Goal: Information Seeking & Learning: Learn about a topic

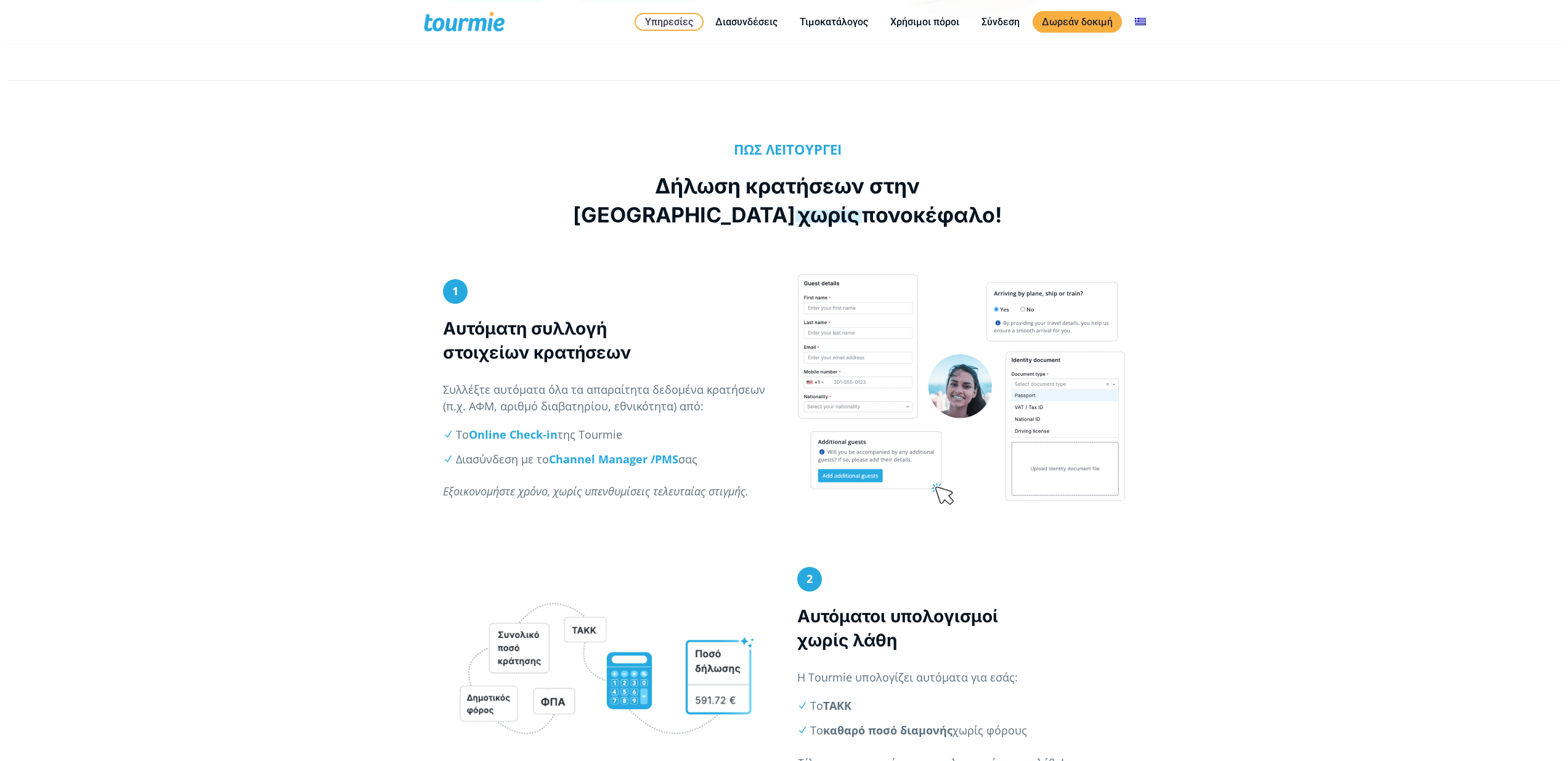
scroll to position [432, 0]
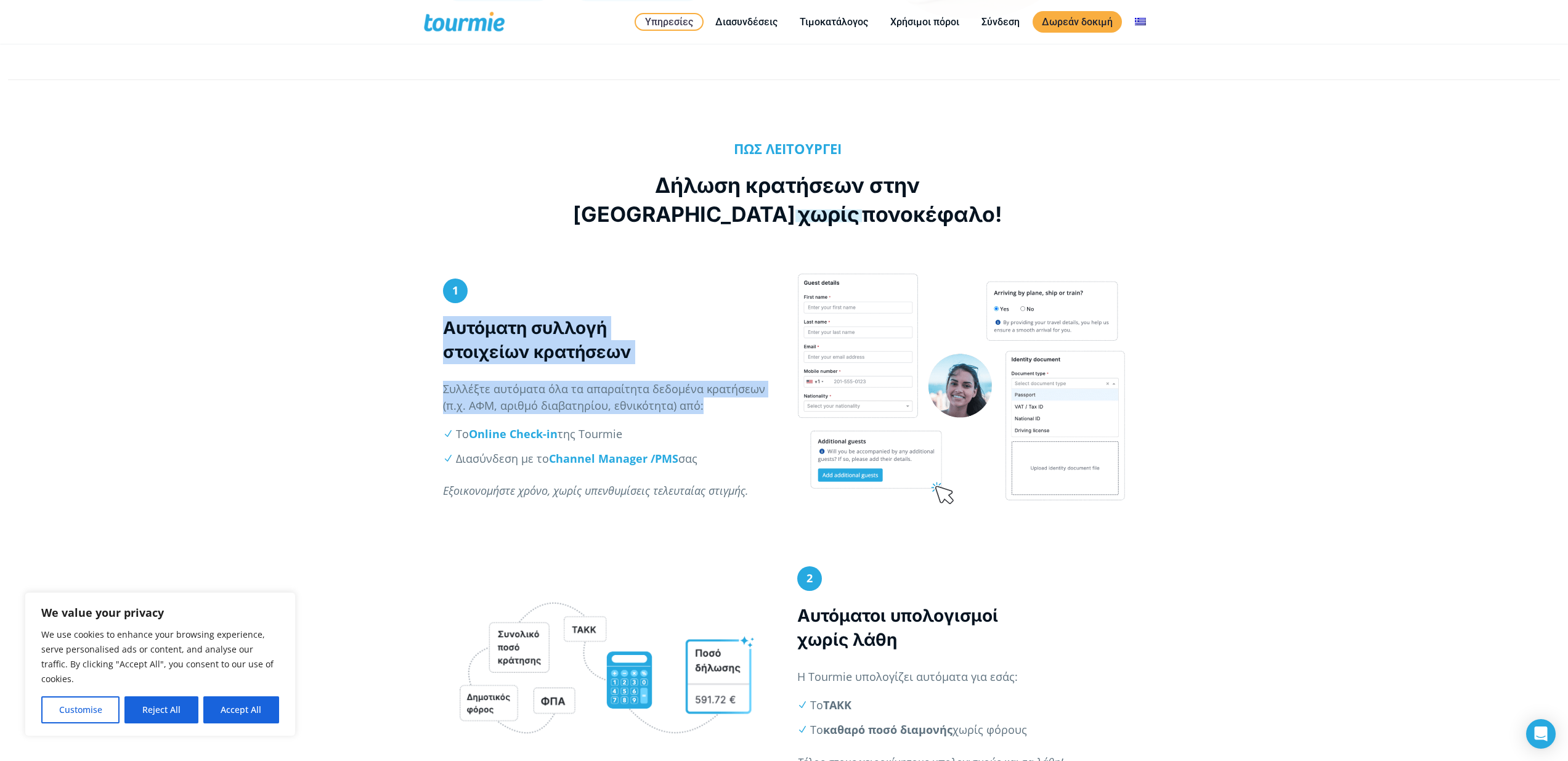
drag, startPoint x: 443, startPoint y: 325, endPoint x: 722, endPoint y: 404, distance: 290.0
click at [722, 404] on div "1 Αυτόματη συλλογή στοιχείων κρατήσεων Συλλέξτε αυτόματα όλα τα απαραίτητα δεδο…" at bounding box center [607, 395] width 329 height 233
click at [672, 335] on h3 "Αυτόματη συλλογή στοιχείων κρατήσεων" at bounding box center [607, 340] width 329 height 48
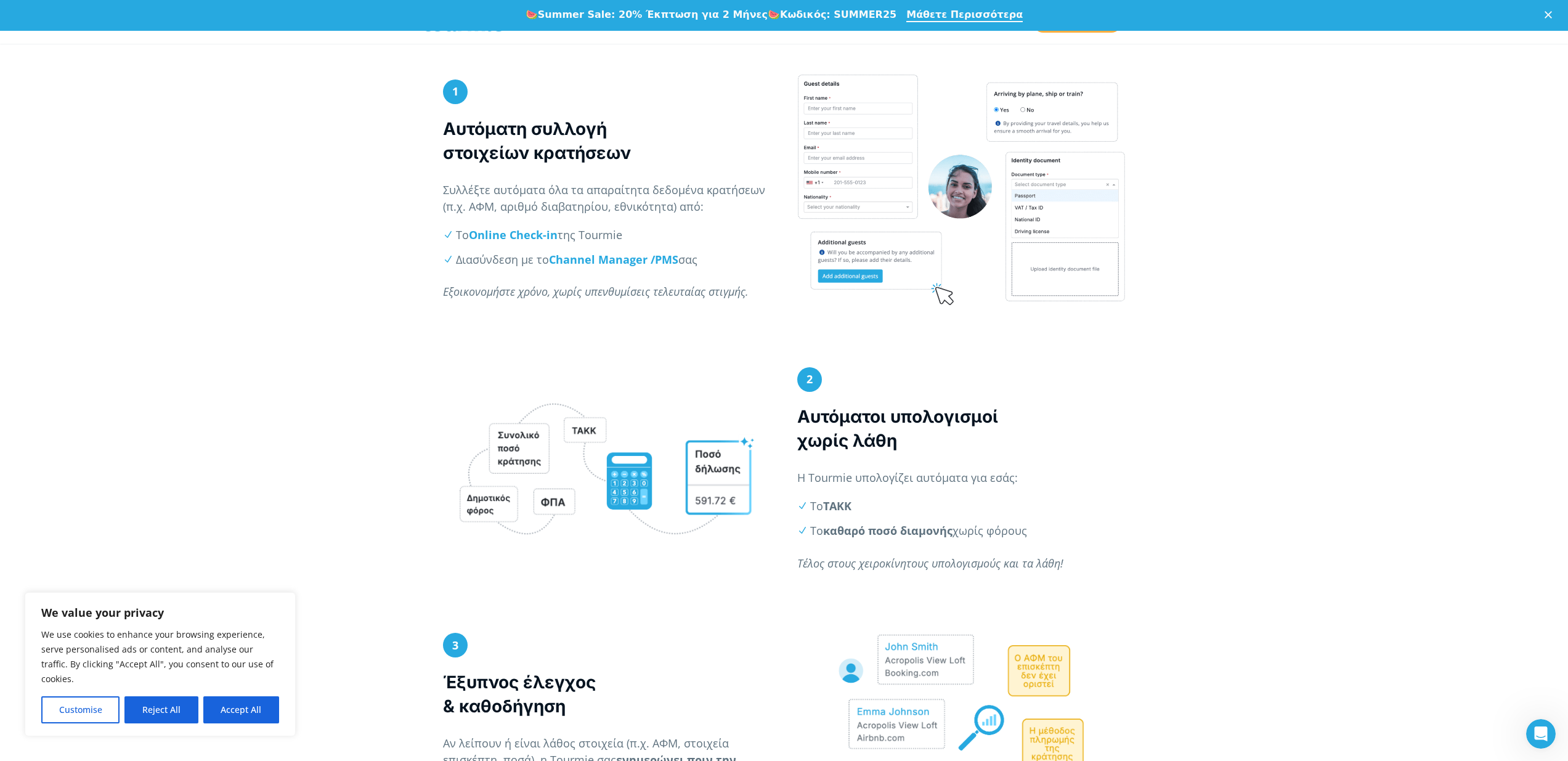
scroll to position [657, 0]
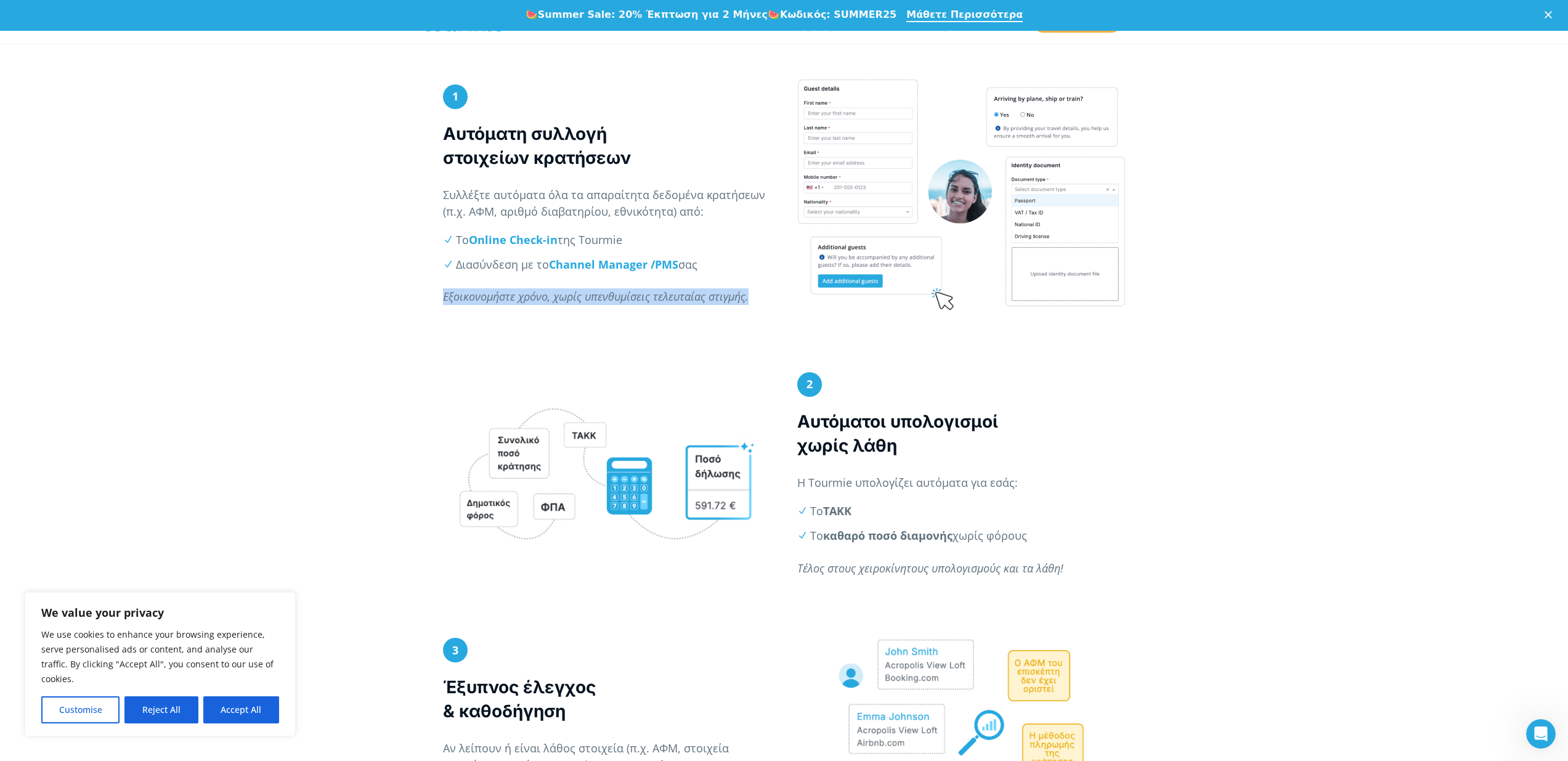
drag, startPoint x: 751, startPoint y: 301, endPoint x: 438, endPoint y: 303, distance: 313.0
click at [438, 303] on div "1 Αυτόματη συλλογή στοιχείων κρατήσεων Συλλέξτε αυτόματα όλα τα απαραίτητα δεδο…" at bounding box center [607, 201] width 355 height 244
click at [592, 266] on strong "Channel Manager /" at bounding box center [602, 264] width 106 height 15
click at [501, 298] on em "Εξοικονομήστε χρόνο, χωρίς υπενθυμίσεις τελευταίας στιγμής." at bounding box center [595, 296] width 306 height 15
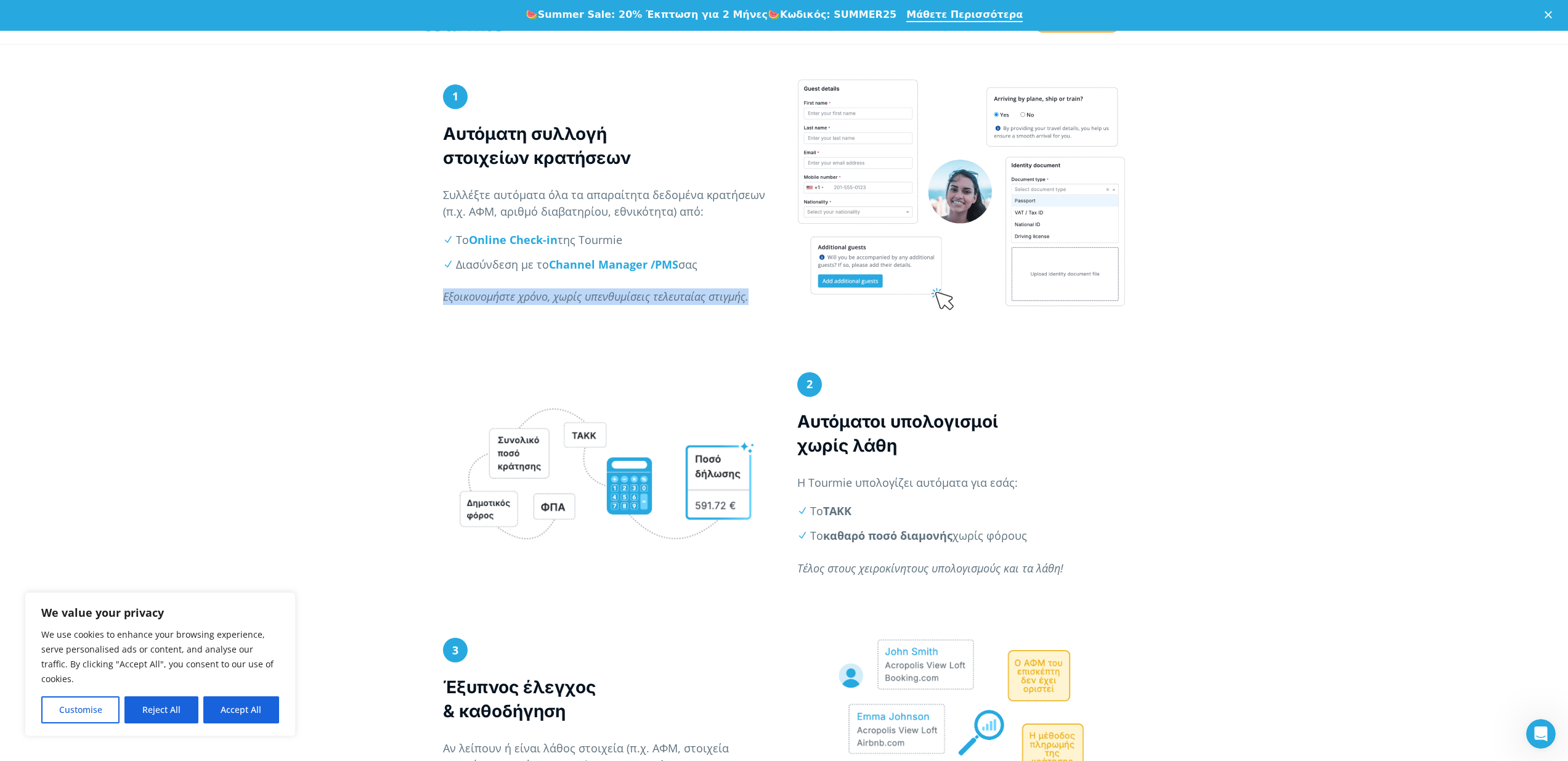
click at [501, 298] on em "Εξοικονομήστε χρόνο, χωρίς υπενθυμίσεις τελευταίας στιγμής." at bounding box center [595, 296] width 306 height 15
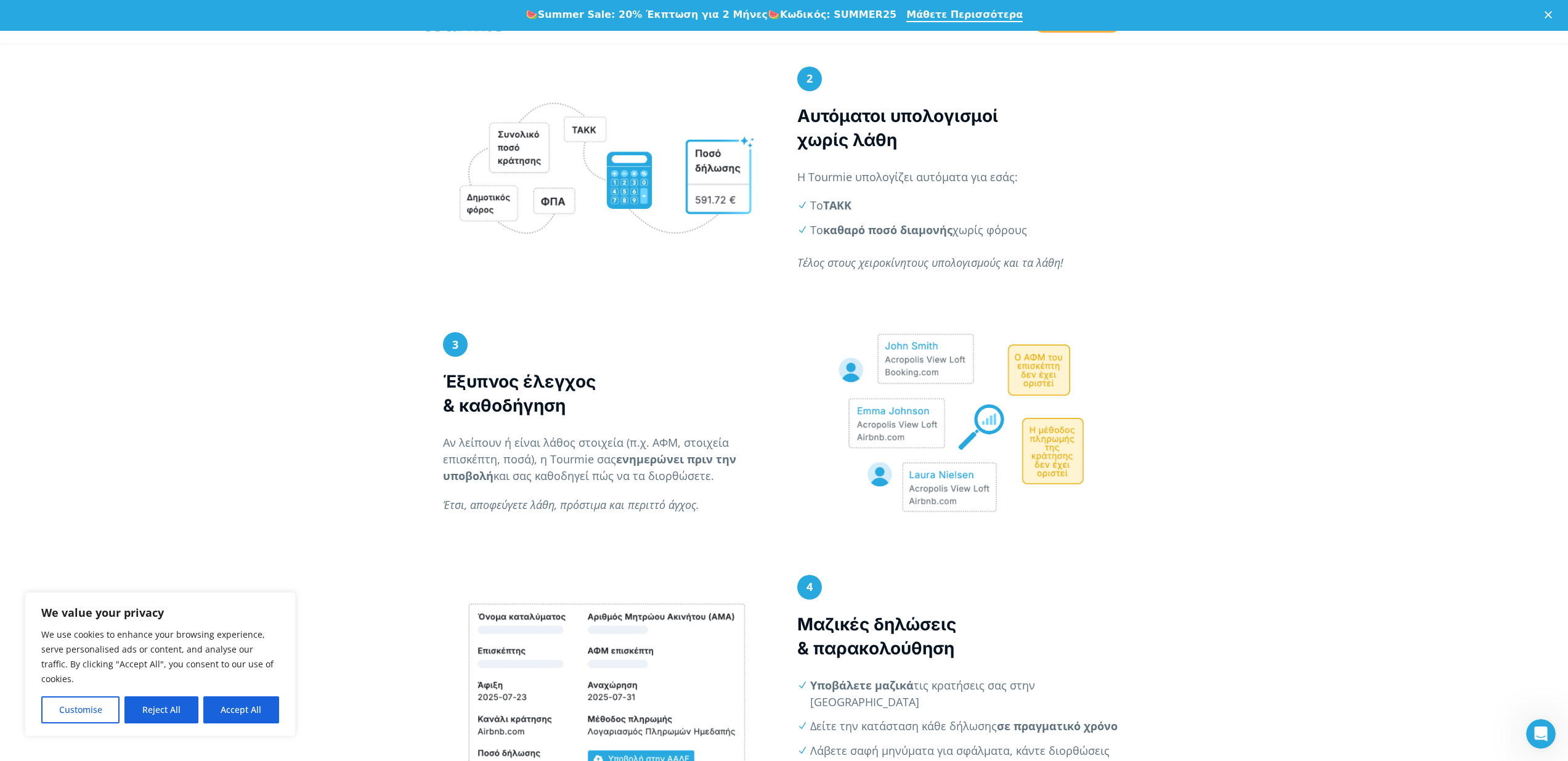
scroll to position [965, 0]
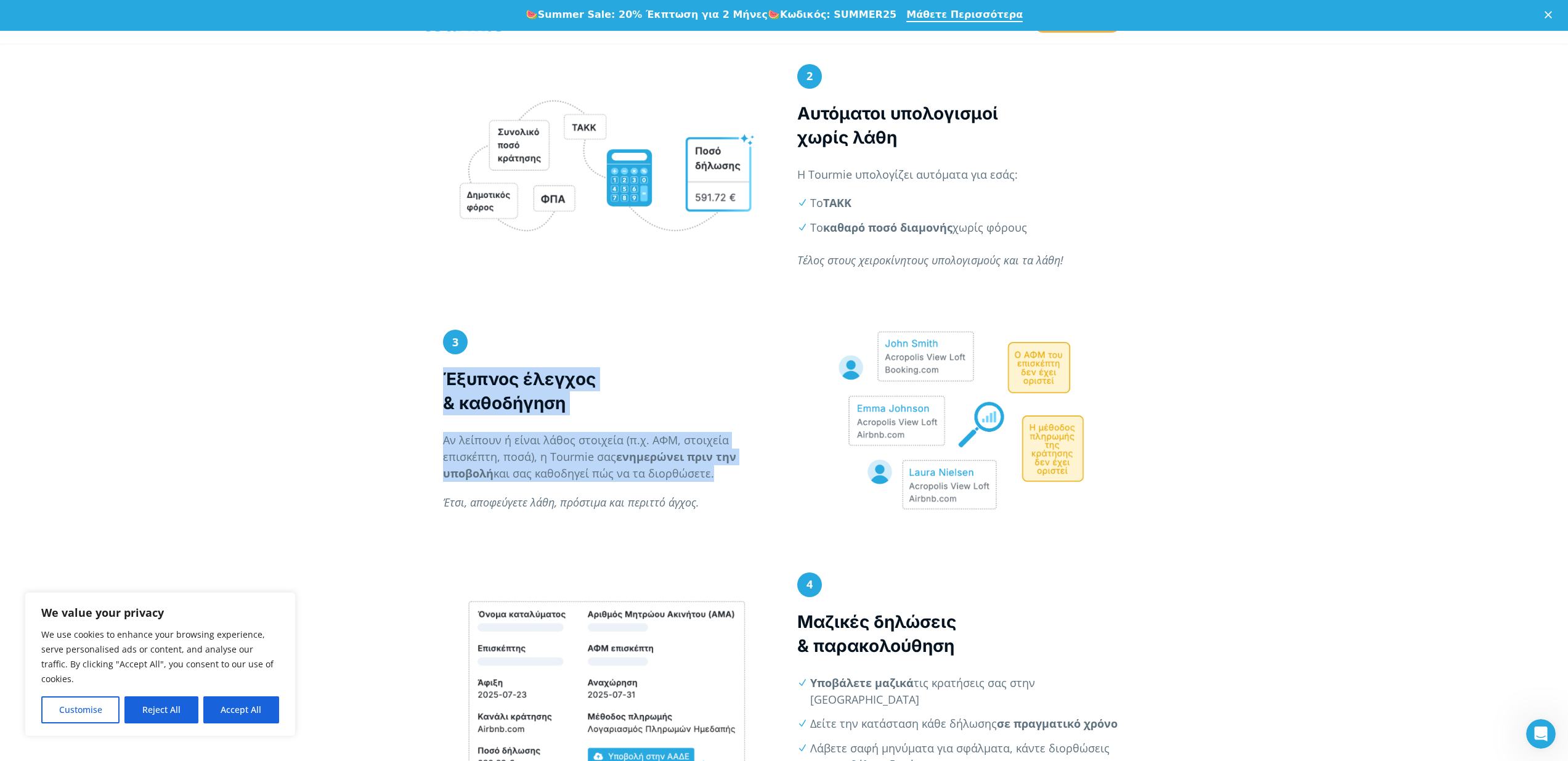
drag, startPoint x: 445, startPoint y: 376, endPoint x: 743, endPoint y: 483, distance: 316.6
click at [743, 483] on div "3 Έξυπνος έλεγχος & καθοδήγηση Αν λείπουν ή είναι λάθος στοιχεία (π.χ. ΑΦΜ, στο…" at bounding box center [607, 426] width 329 height 192
click at [737, 480] on p "Αν λείπουν ή είναι λάθος στοιχεία (π.χ. ΑΦΜ, στοιχεία επισκέπτη, ποσά), η Tourm…" at bounding box center [607, 456] width 329 height 50
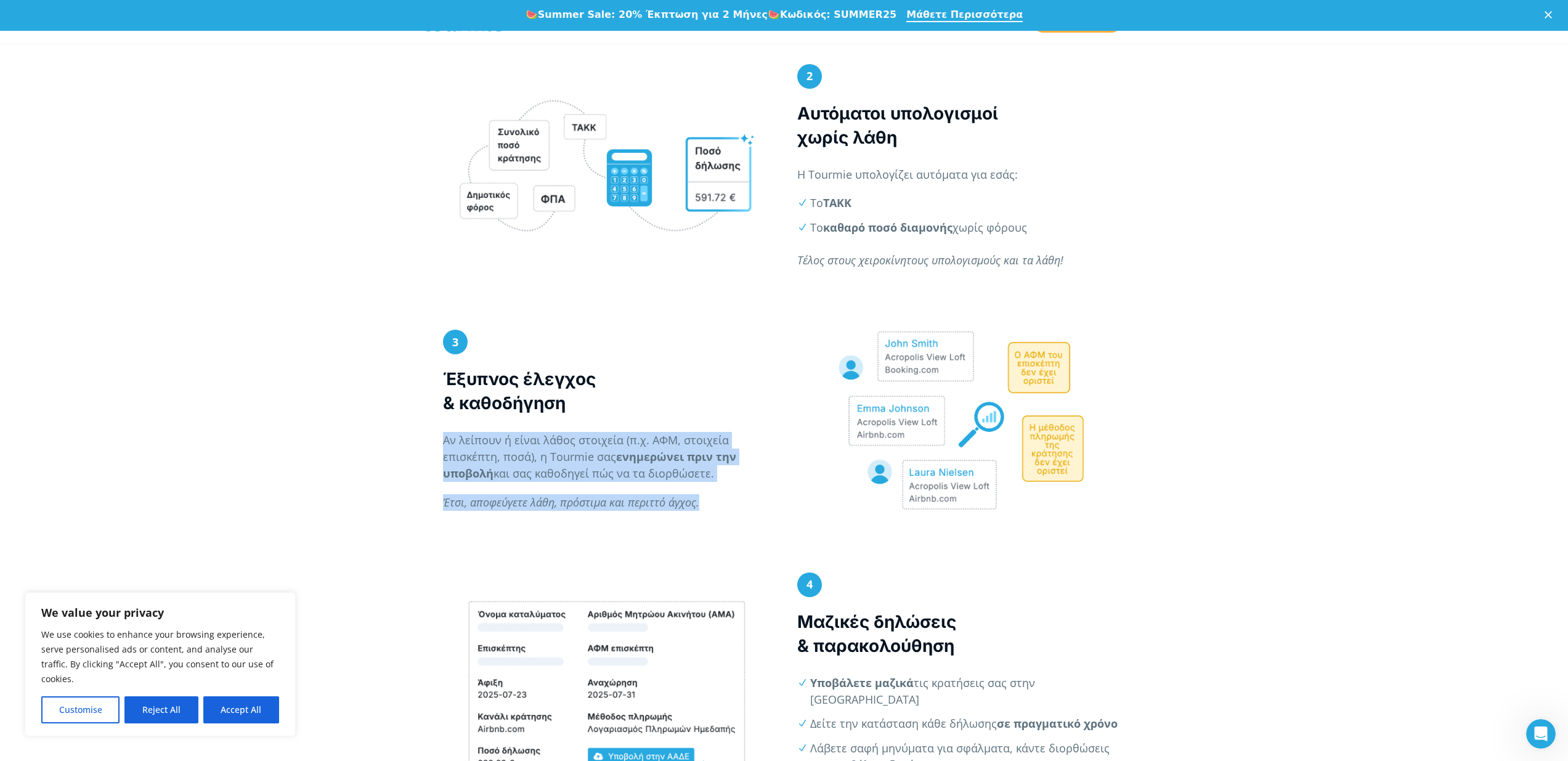
drag, startPoint x: 717, startPoint y: 513, endPoint x: 695, endPoint y: 421, distance: 94.6
click at [695, 421] on div "3 Έξυπνος έλεγχος & καθοδήγηση Αν λείπουν ή είναι λάθος στοιχεία (π.χ. ΑΦΜ, στο…" at bounding box center [607, 426] width 329 height 192
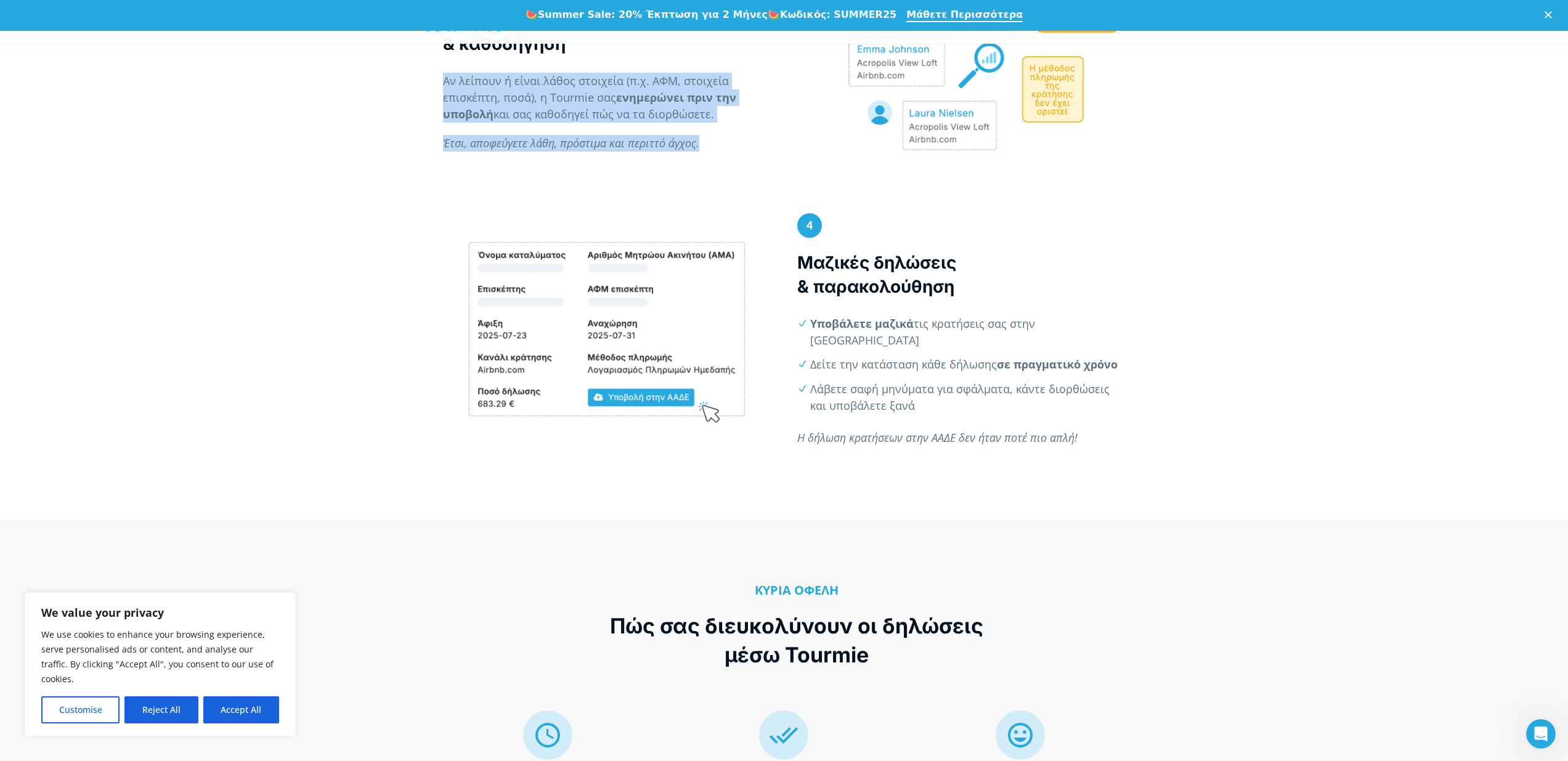
scroll to position [1349, 0]
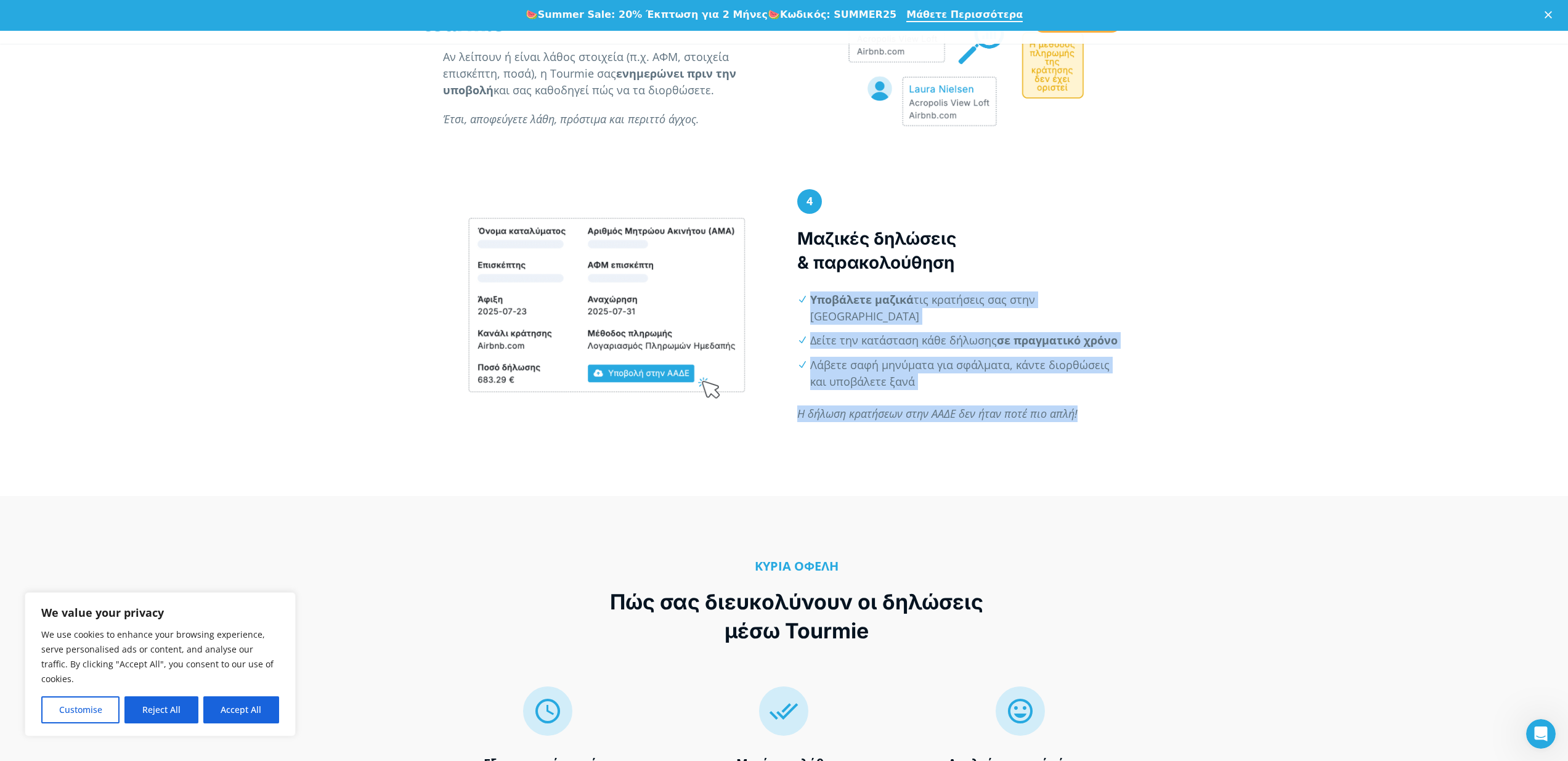
drag, startPoint x: 1101, startPoint y: 410, endPoint x: 800, endPoint y: 306, distance: 318.5
click at [800, 306] on div "4 Μαζικές δηλώσεις & παρακολούθηση Υποβάλετε μαζικά τις κρατήσεις σας στην ΑΑΔΕ…" at bounding box center [962, 311] width 329 height 245
click at [810, 332] on li "Δείτε την κατάσταση κάθε δήλωσης σε πραγματικό χρόνο" at bounding box center [967, 341] width 315 height 16
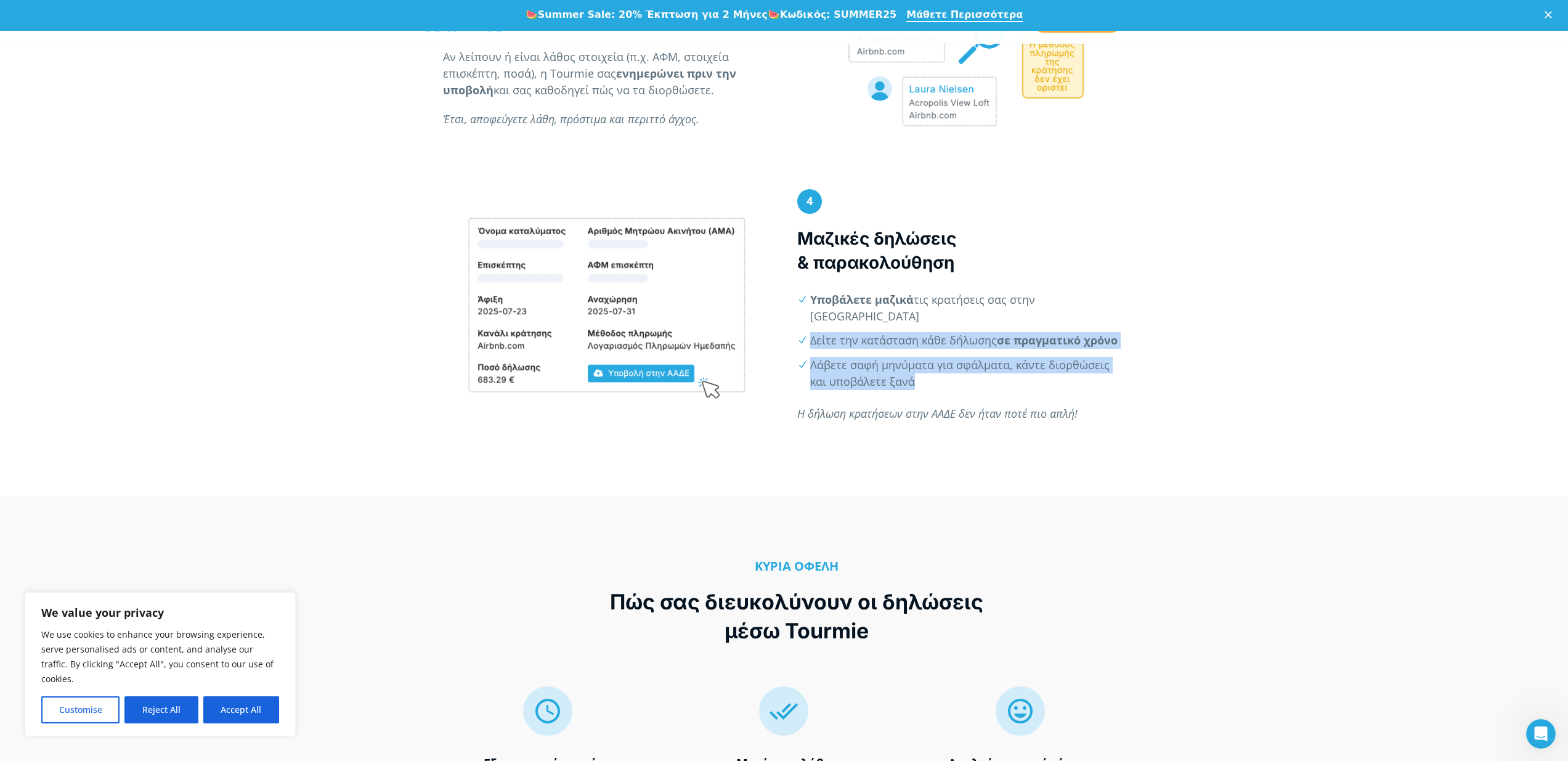
drag, startPoint x: 882, startPoint y: 321, endPoint x: 1081, endPoint y: 375, distance: 206.2
click at [1066, 380] on div "4 Μαζικές δηλώσεις & παρακολούθηση Υποβάλετε μαζικά τις κρατήσεις σας στην ΑΑΔΕ…" at bounding box center [962, 311] width 329 height 245
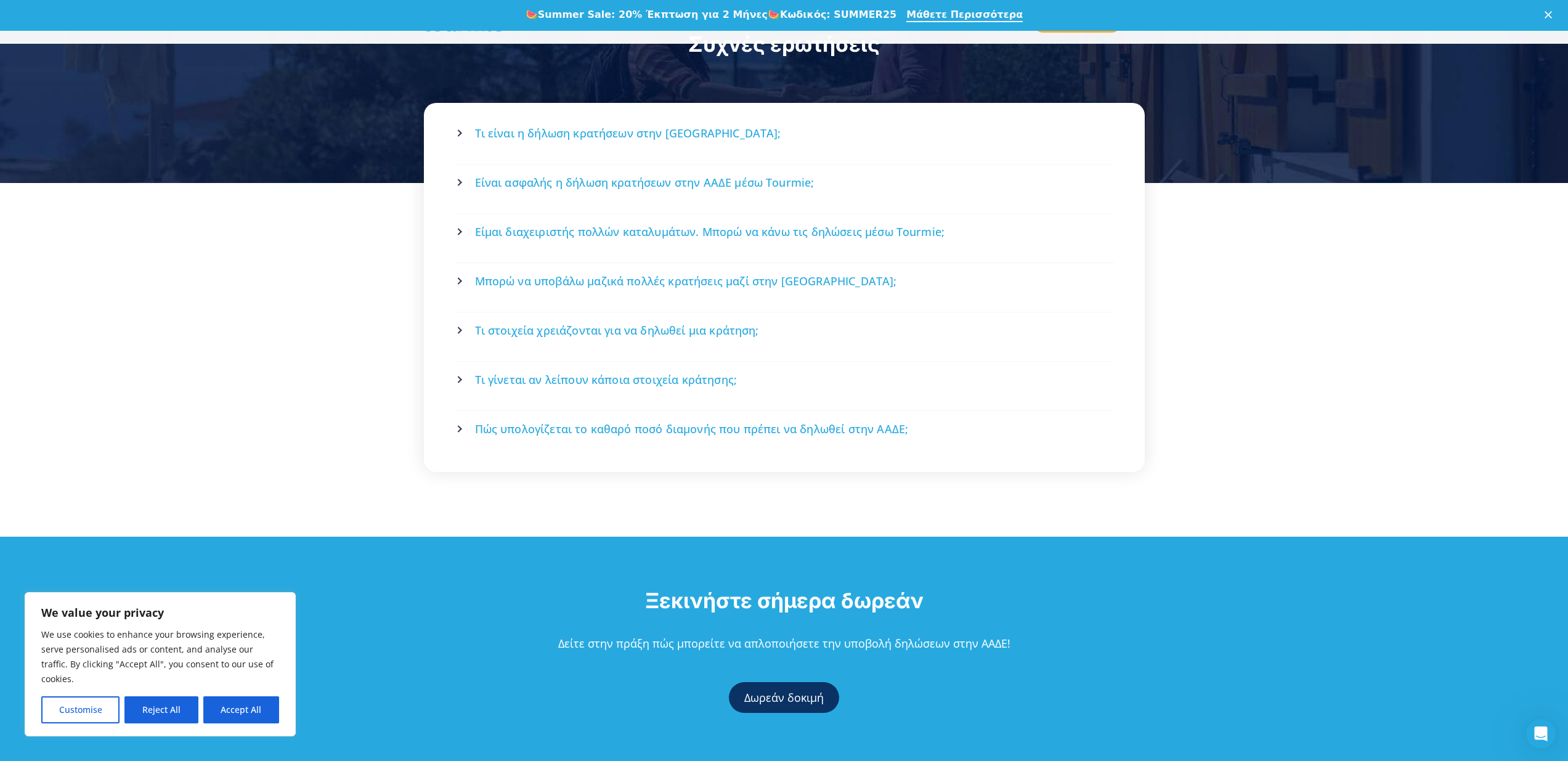
scroll to position [2350, 0]
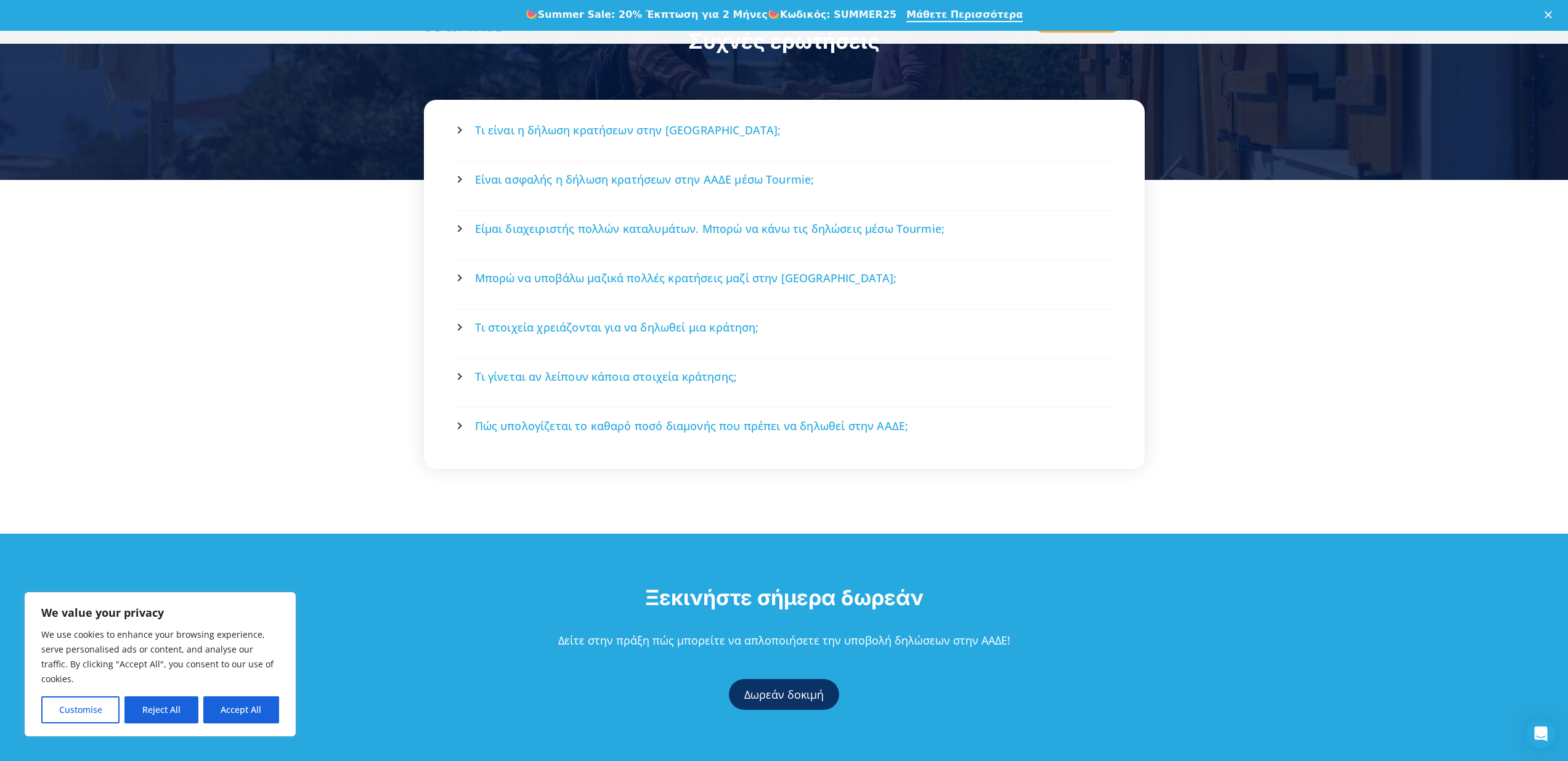
click at [560, 172] on span "Είναι ασφαλής η δήλωση κρατήσεων στην ΑΑΔΕ μέσω Tourmie;" at bounding box center [645, 179] width 340 height 16
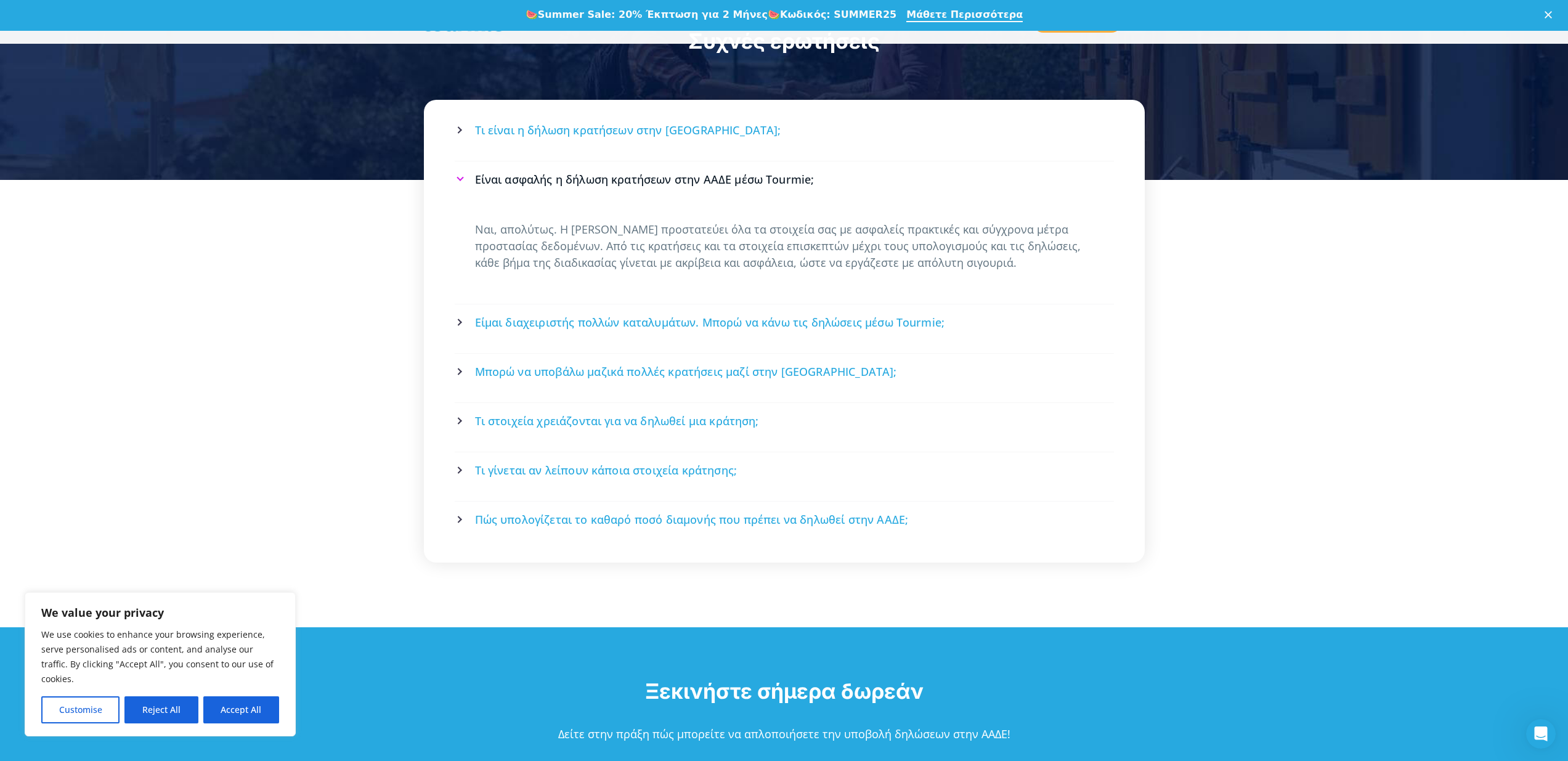
click at [594, 315] on span "Είμαι διαχειριστής πολλών καταλυμάτων. Μπορώ να κάνω τις δηλώσεις μέσω Tourmie;" at bounding box center [710, 322] width 470 height 16
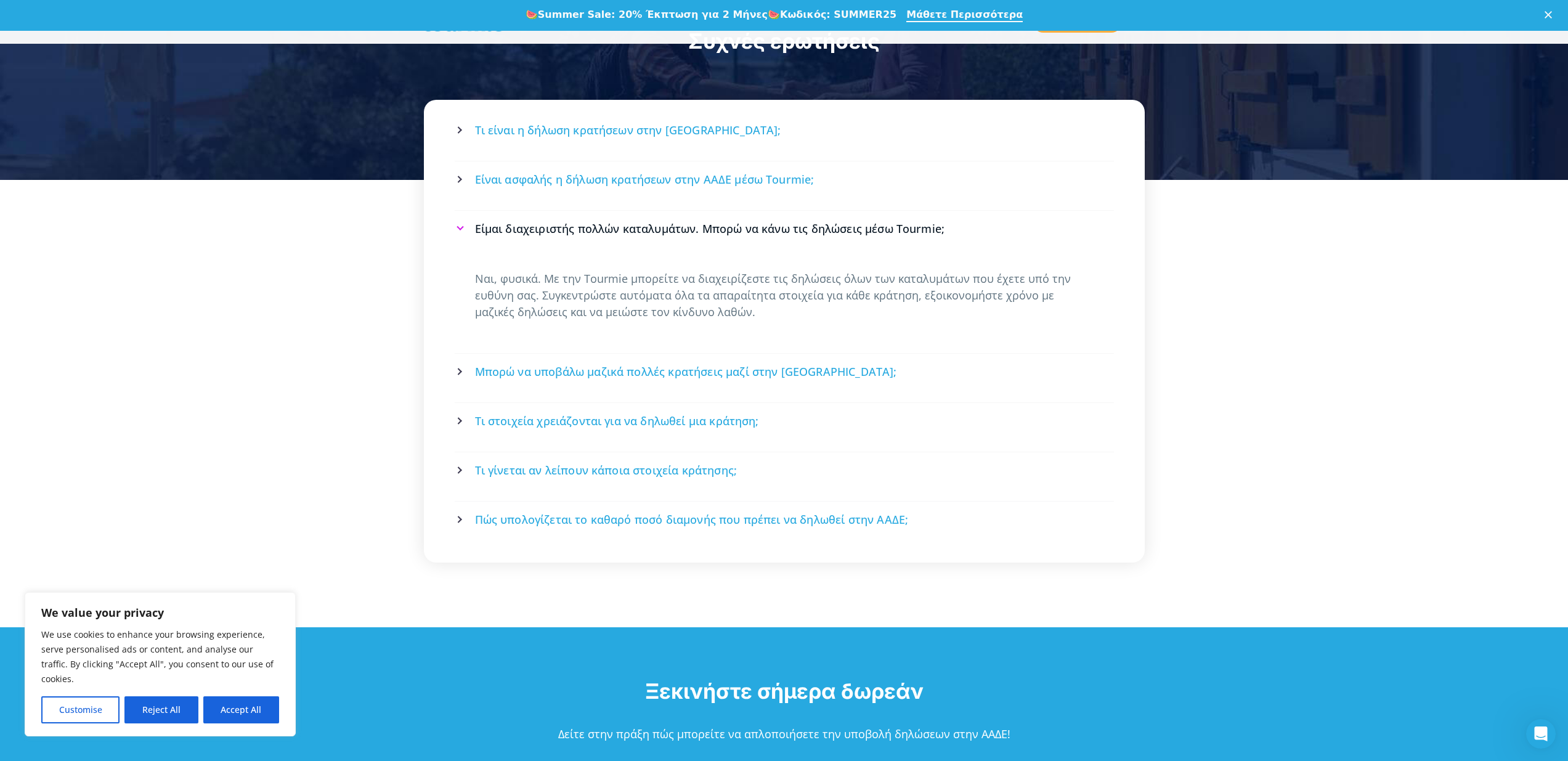
click at [543, 364] on span "Μπορώ να υποβάλω μαζικά πολλές κρατήσεις μαζί στην [GEOGRAPHIC_DATA];" at bounding box center [686, 372] width 422 height 16
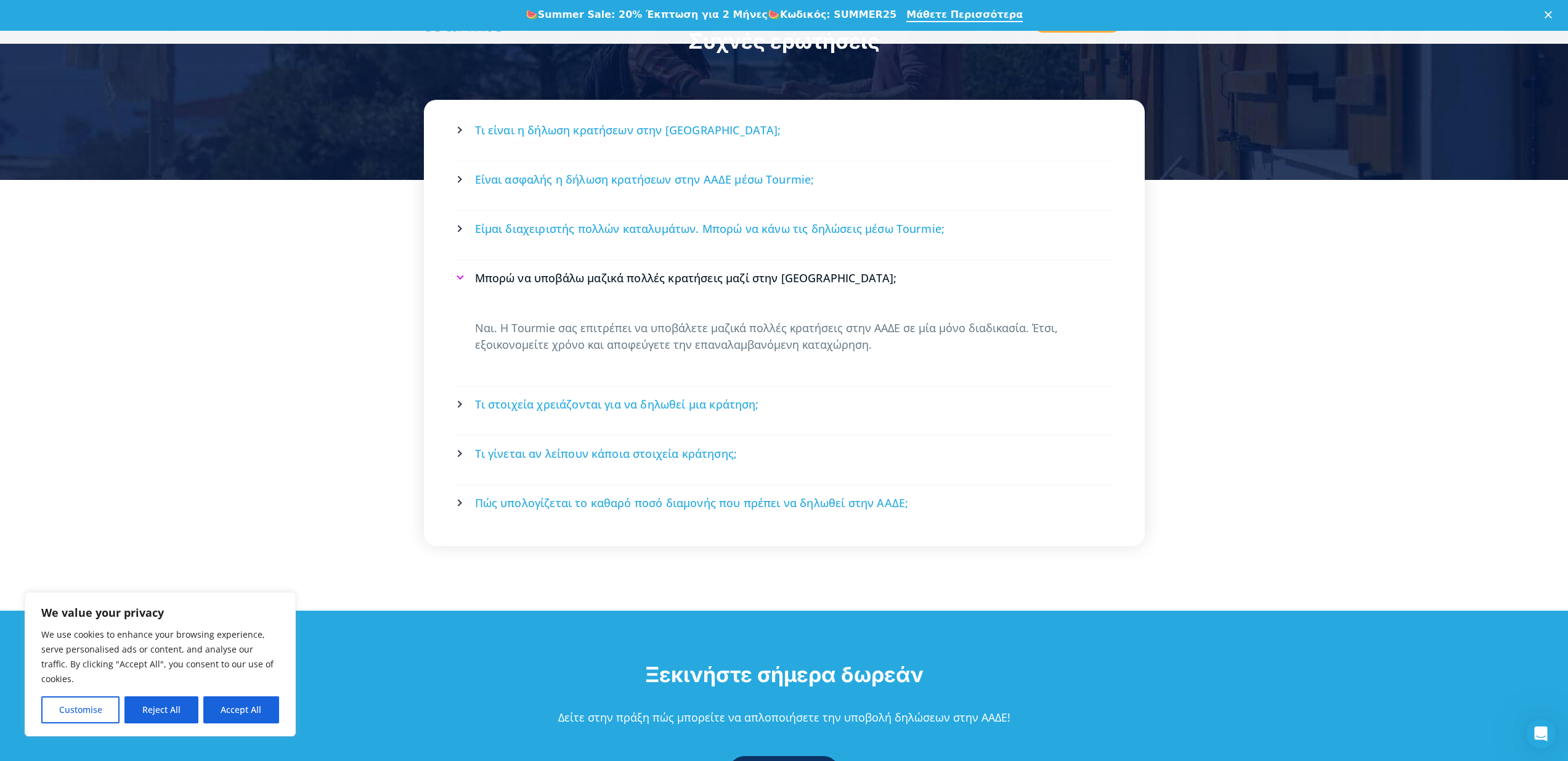
click at [555, 397] on span "Τι στοιχεία χρειάζονται για να δηλωθεί μια κράτηση;" at bounding box center [617, 404] width 284 height 16
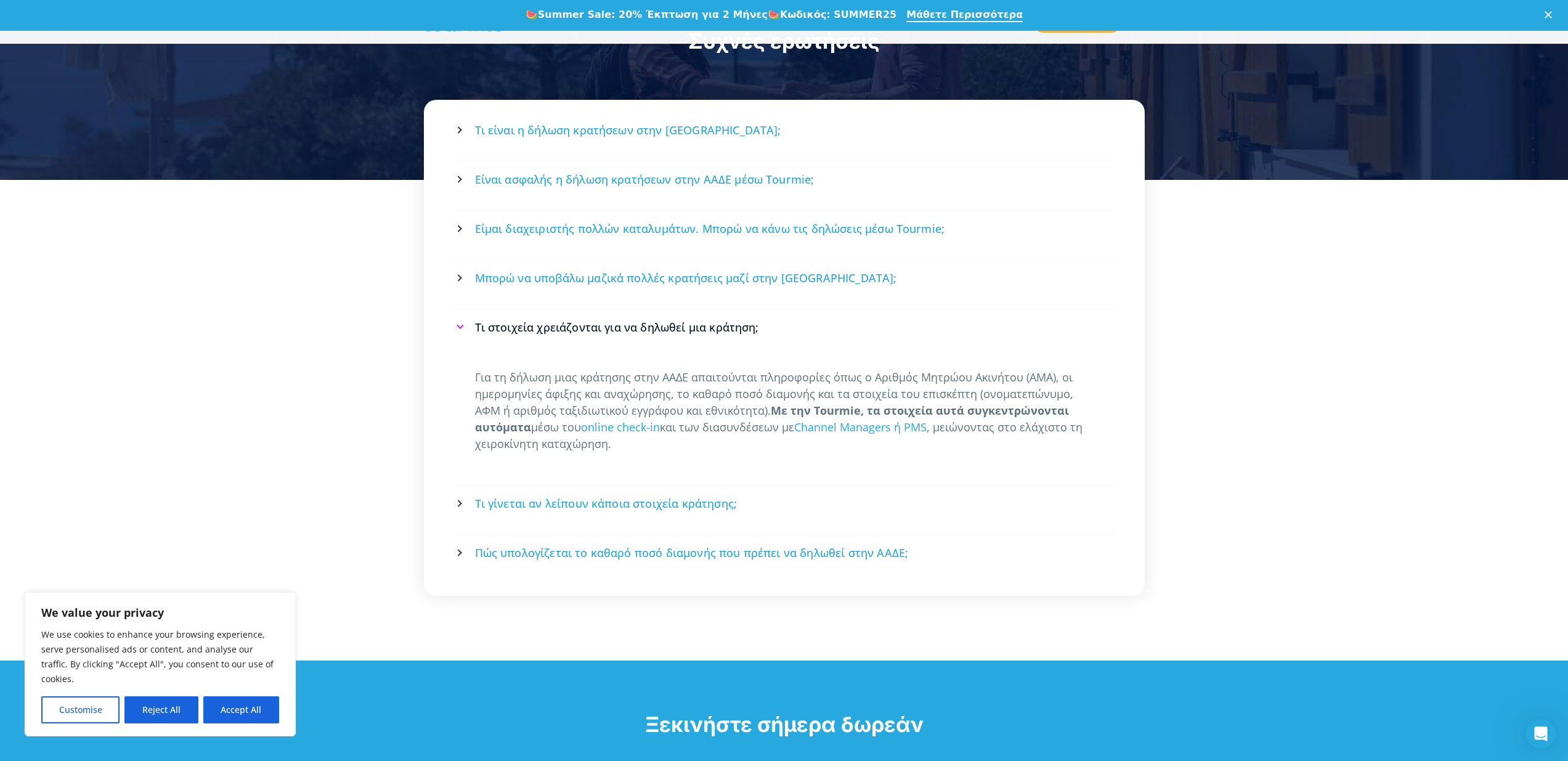
click at [560, 496] on span "Τι γίνεται αν λείπουν κάποια στοιχεία κράτησης;" at bounding box center [606, 503] width 263 height 16
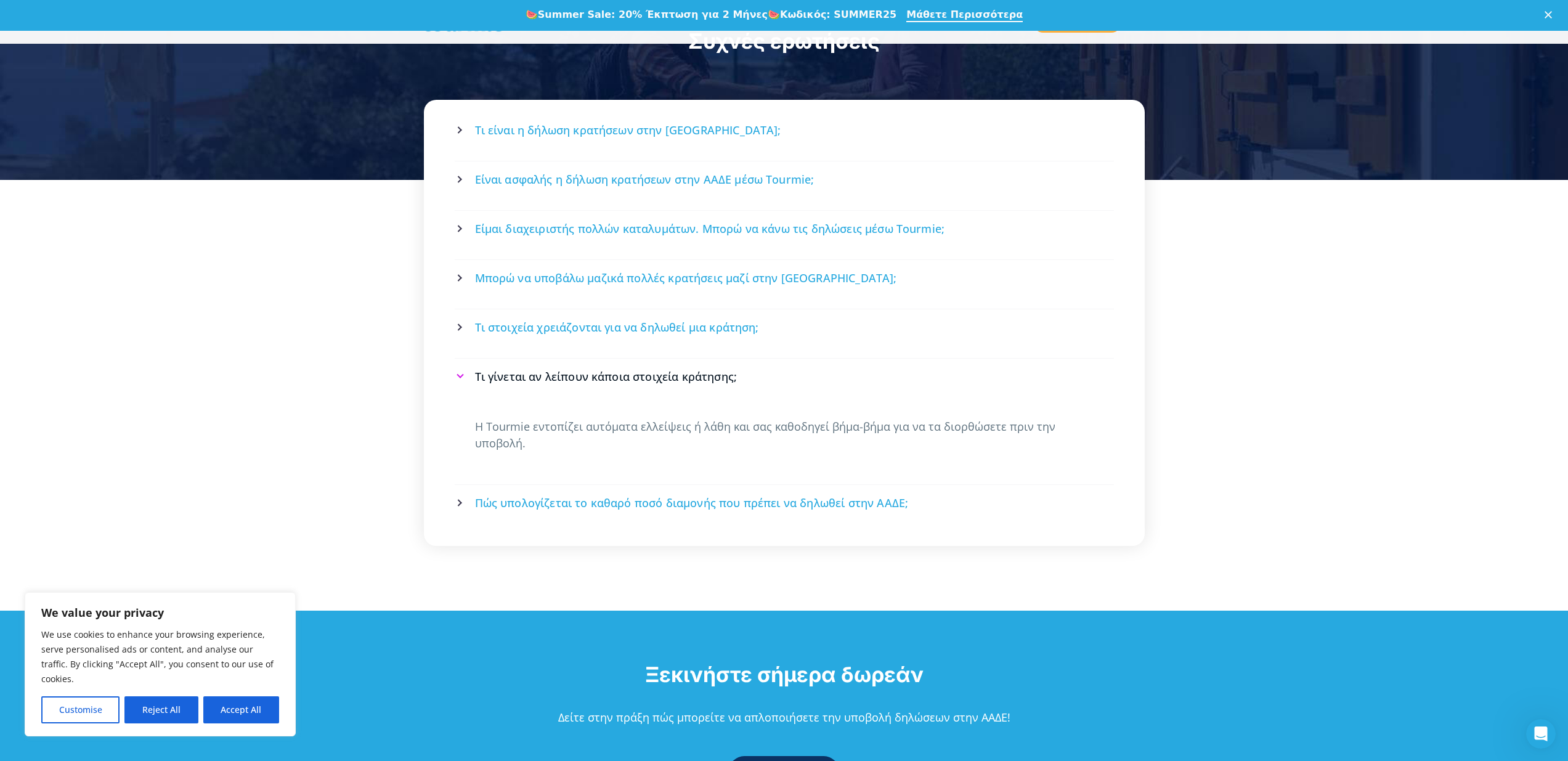
click at [544, 495] on span "Πώς υπολογίζεται το καθαρό ποσό διαμονής που πρέπει να δηλωθεί στην ΑΑΔΕ;" at bounding box center [692, 503] width 434 height 16
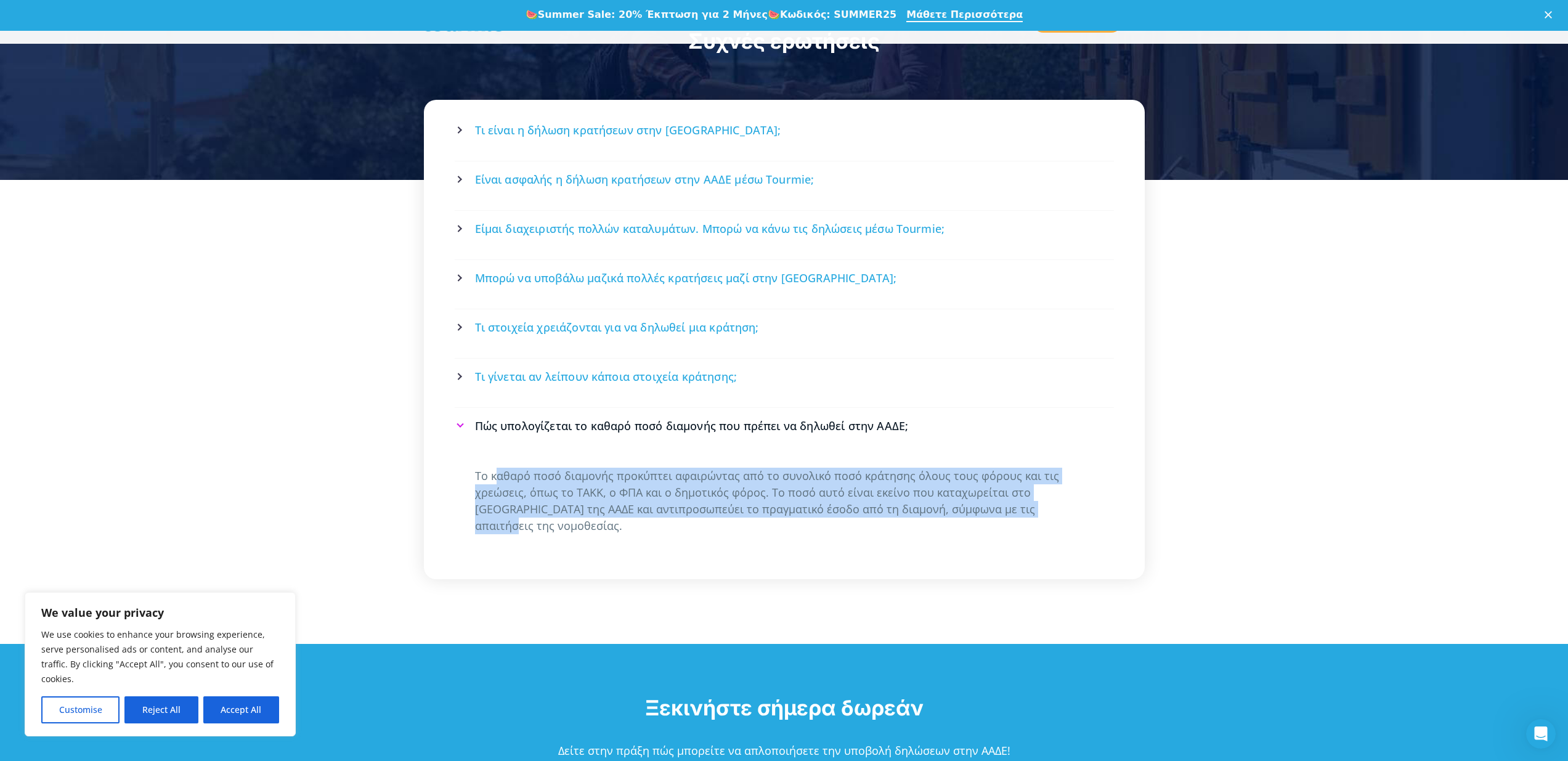
drag, startPoint x: 497, startPoint y: 451, endPoint x: 997, endPoint y: 475, distance: 500.6
click at [997, 475] on p "Το καθαρό ποσό διαμονής προκύπτει αφαιρώντας από το συνολικό ποσό κράτησης όλου…" at bounding box center [785, 501] width 619 height 67
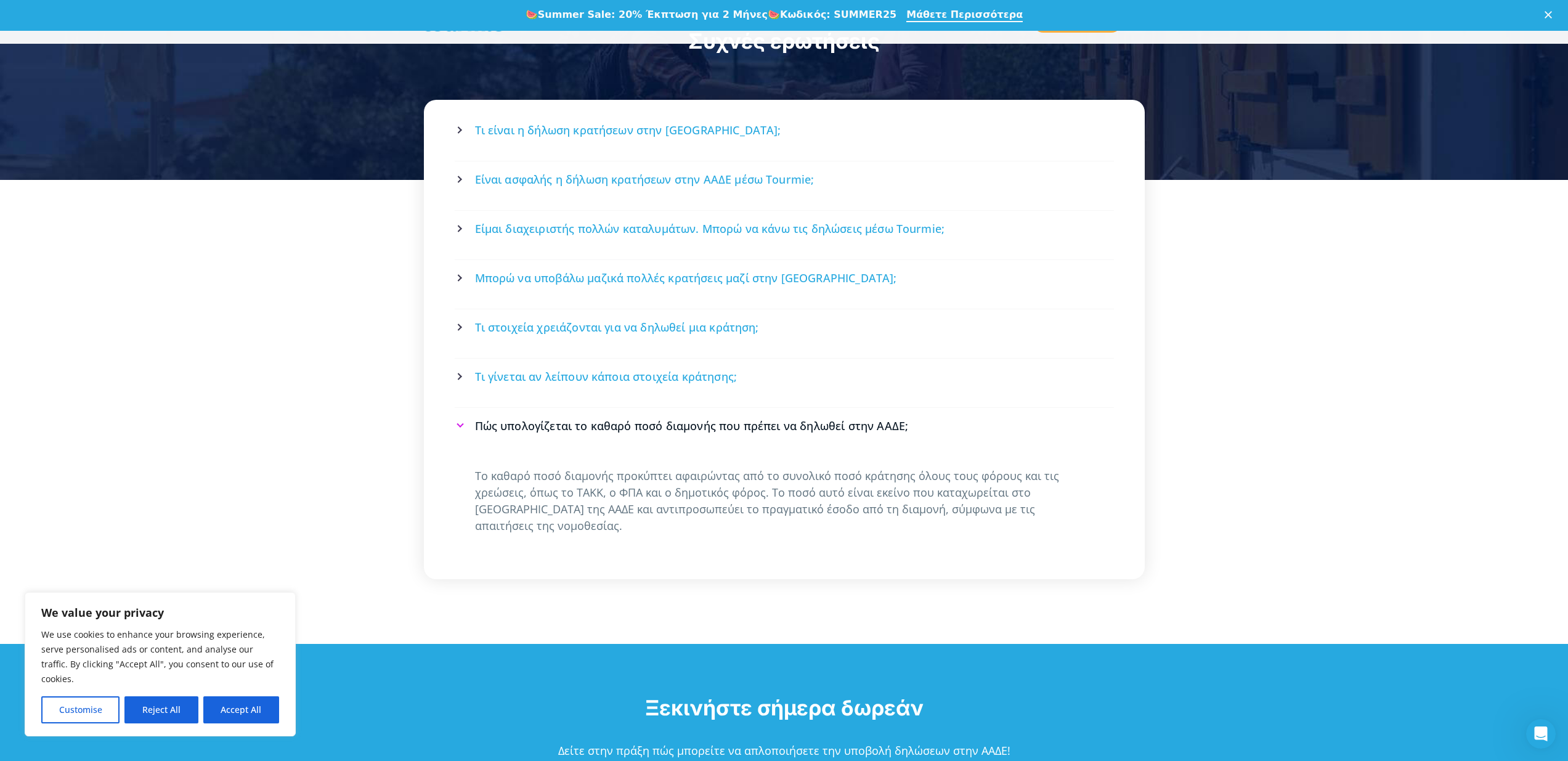
click at [996, 474] on p "Το καθαρό ποσό διαμονής προκύπτει αφαιρώντας από το συνολικό ποσό κράτησης όλου…" at bounding box center [785, 501] width 619 height 67
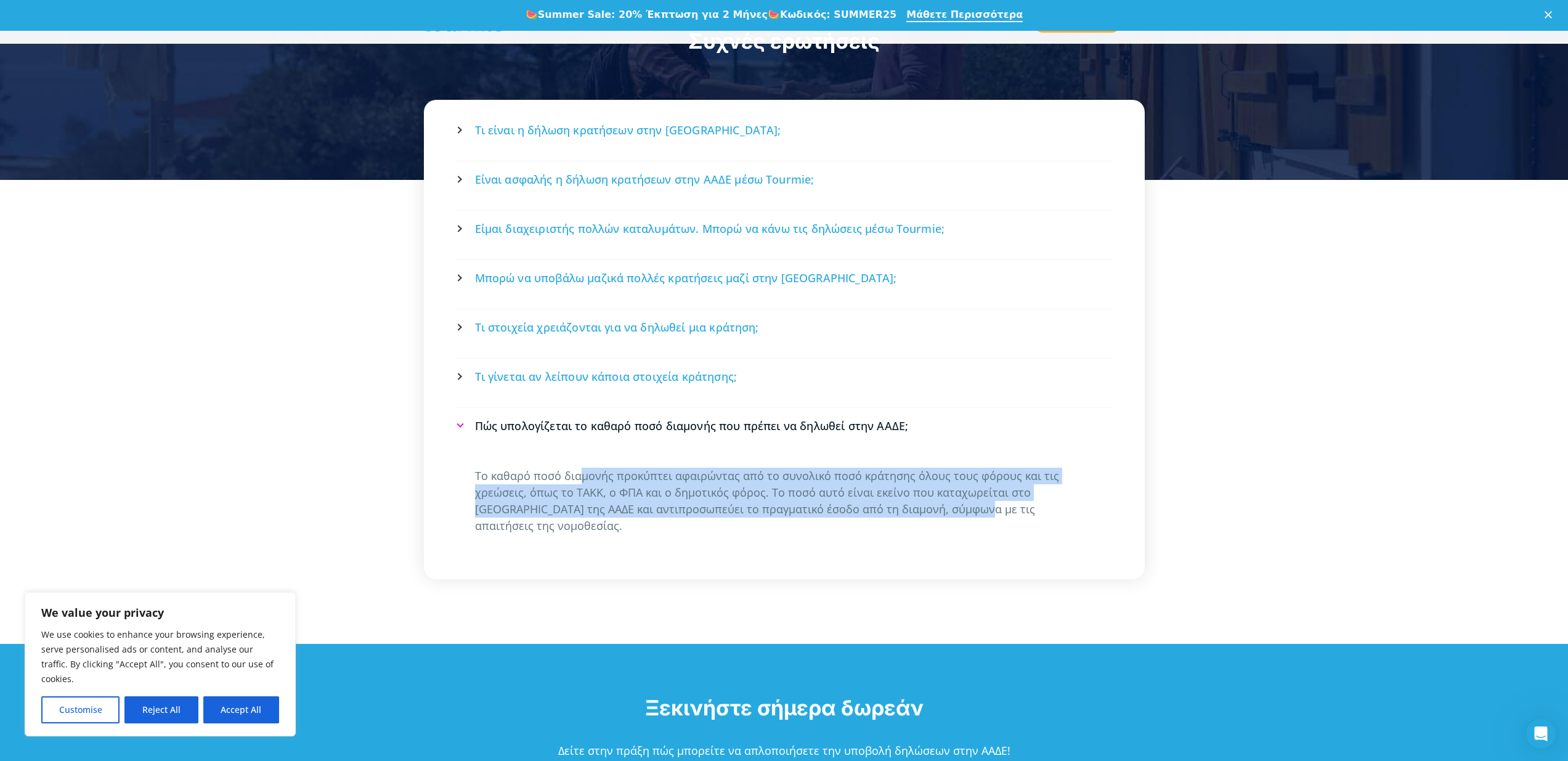
drag, startPoint x: 578, startPoint y: 444, endPoint x: 914, endPoint y: 482, distance: 338.1
click at [914, 482] on p "Το καθαρό ποσό διαμονής προκύπτει αφαιρώντας από το συνολικό ποσό κράτησης όλου…" at bounding box center [785, 501] width 619 height 67
click at [584, 172] on span "Είναι ασφαλής η δήλωση κρατήσεων στην ΑΑΔΕ μέσω Tourmie;" at bounding box center [645, 179] width 340 height 16
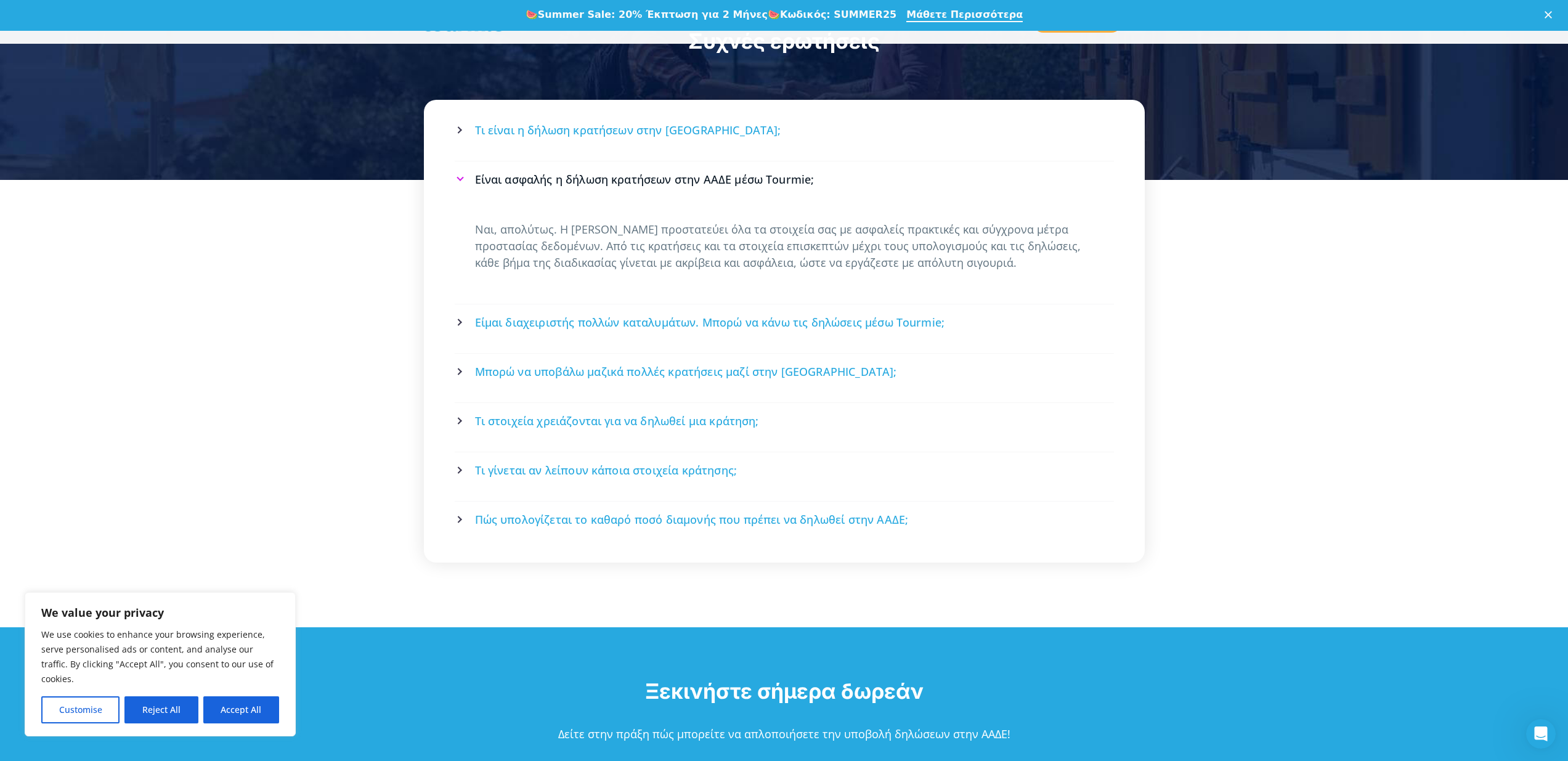
click at [556, 123] on span "Τι είναι η δήλωση κρατήσεων στην [GEOGRAPHIC_DATA];" at bounding box center [629, 130] width 306 height 16
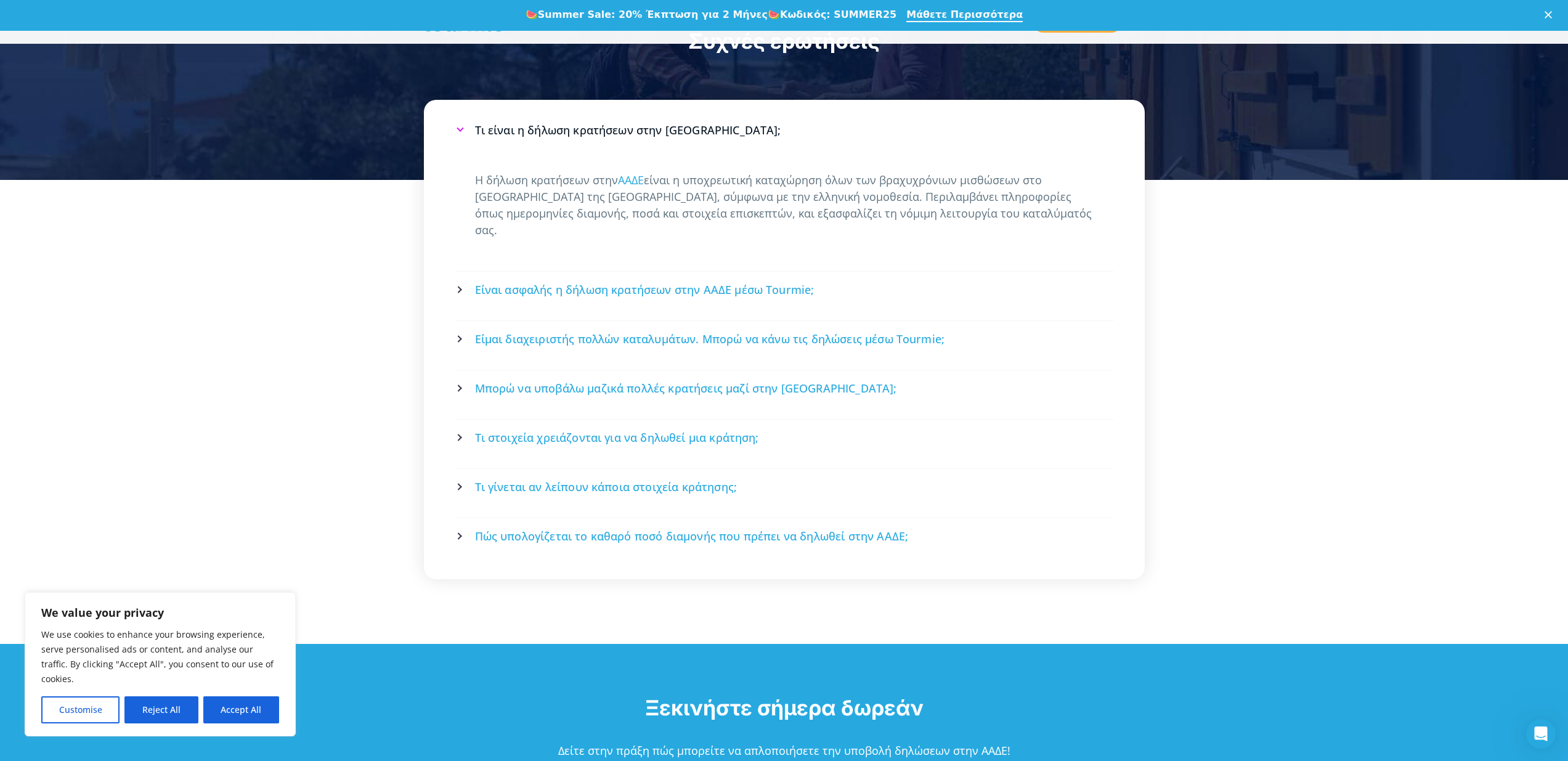
click at [328, 272] on div "Τι είναι η δήλωση κρατήσεων στην [GEOGRAPHIC_DATA]; Η δήλωση κρατήσεων στην [GE…" at bounding box center [784, 412] width 1568 height 464
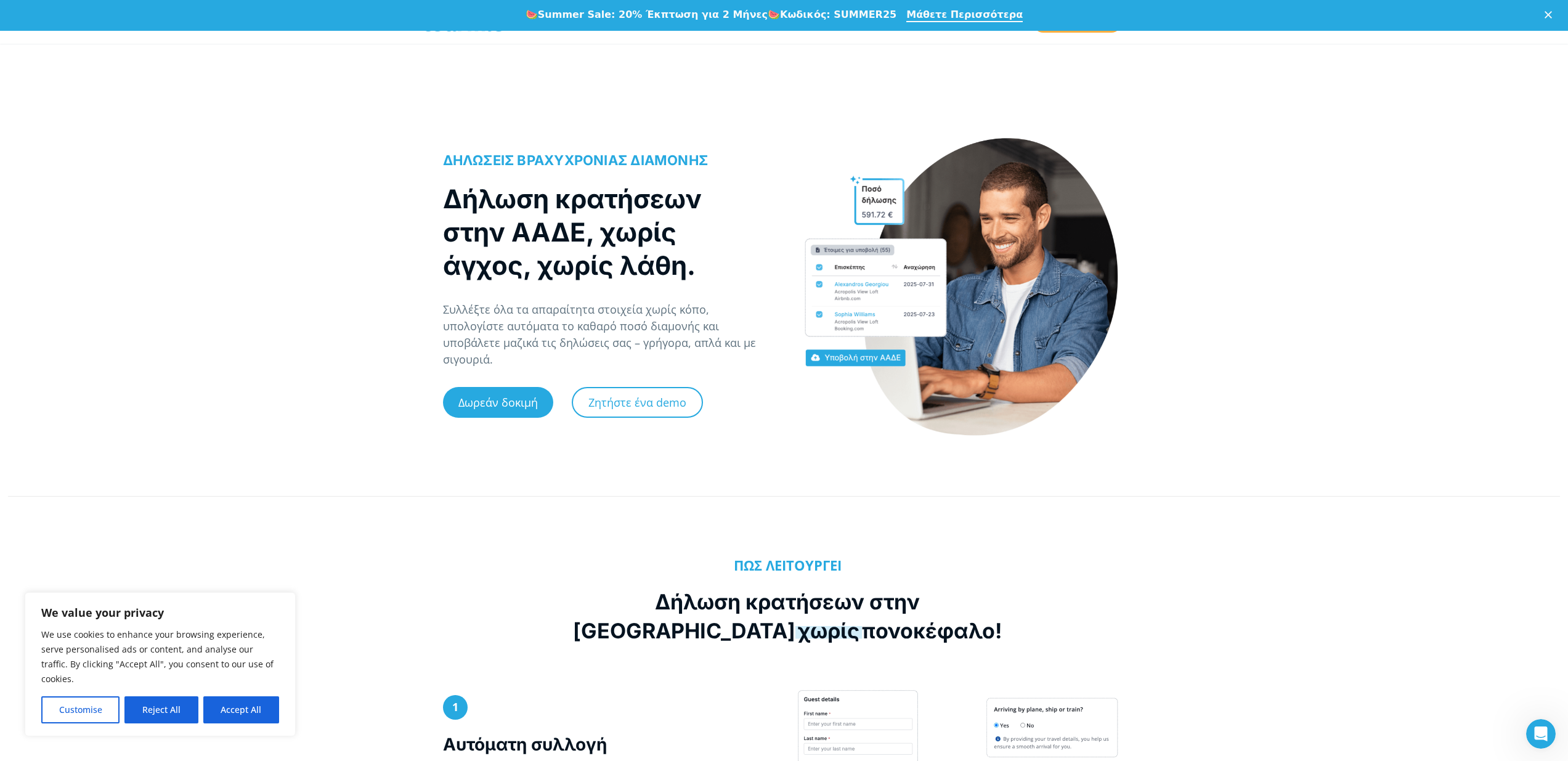
scroll to position [32, 0]
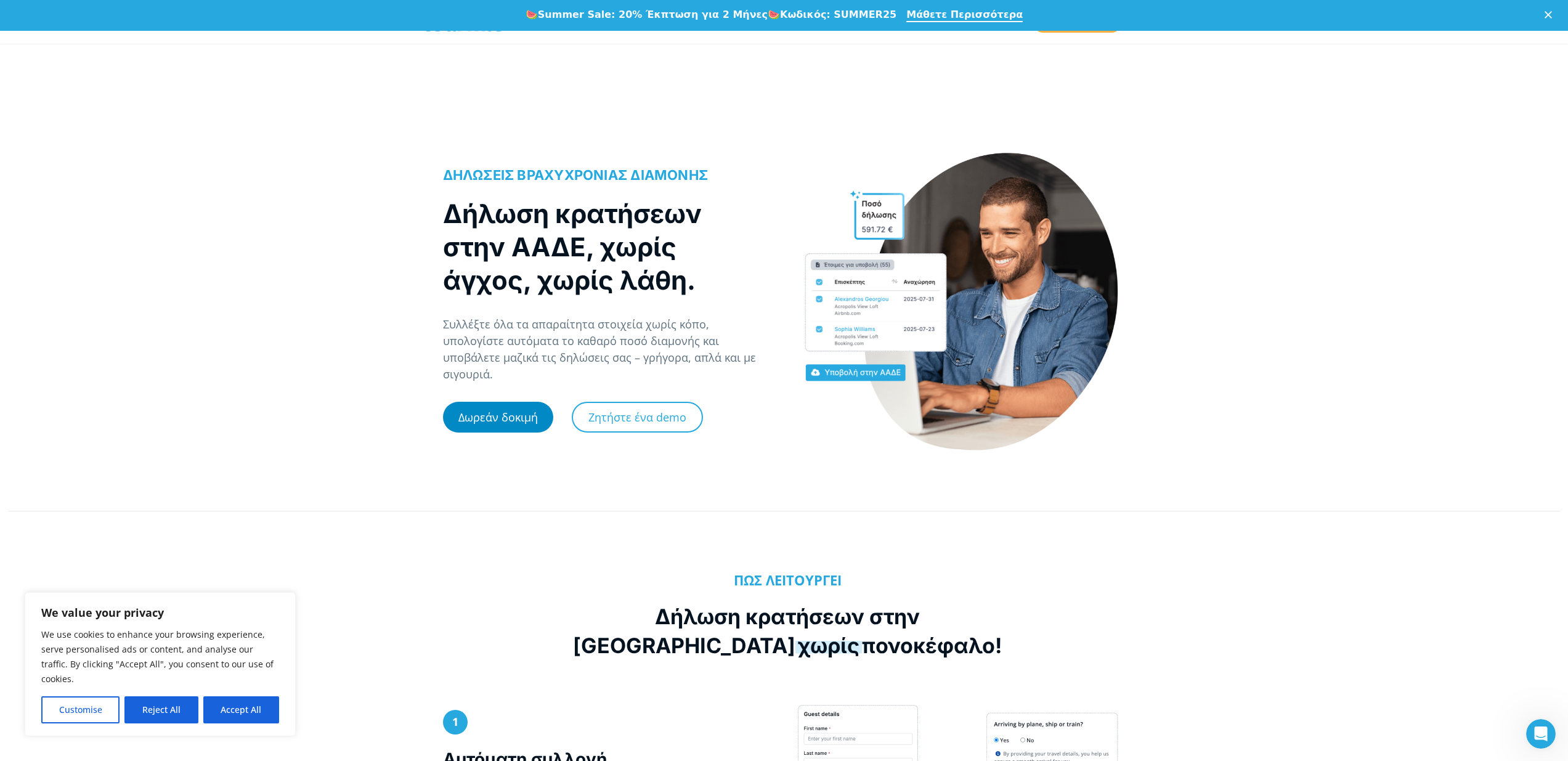
click at [492, 418] on link "Δωρεάν δοκιμή" at bounding box center [497, 418] width 110 height 31
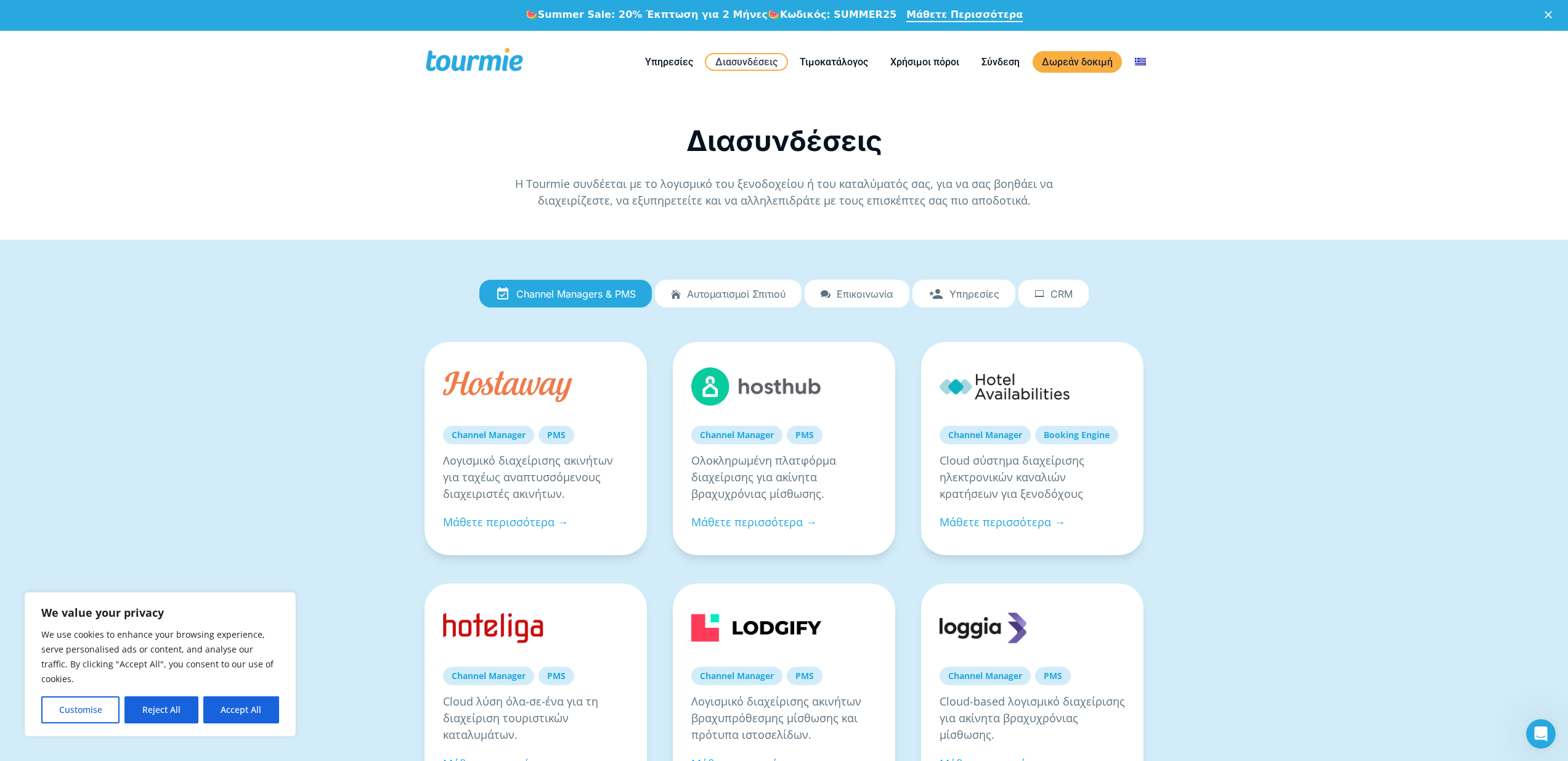
click at [1109, 207] on div "Η Tourmie συνδέεται με το λογισμικό του ξενοδοχείου ή του καταλύματός σας, για …" at bounding box center [785, 192] width 721 height 33
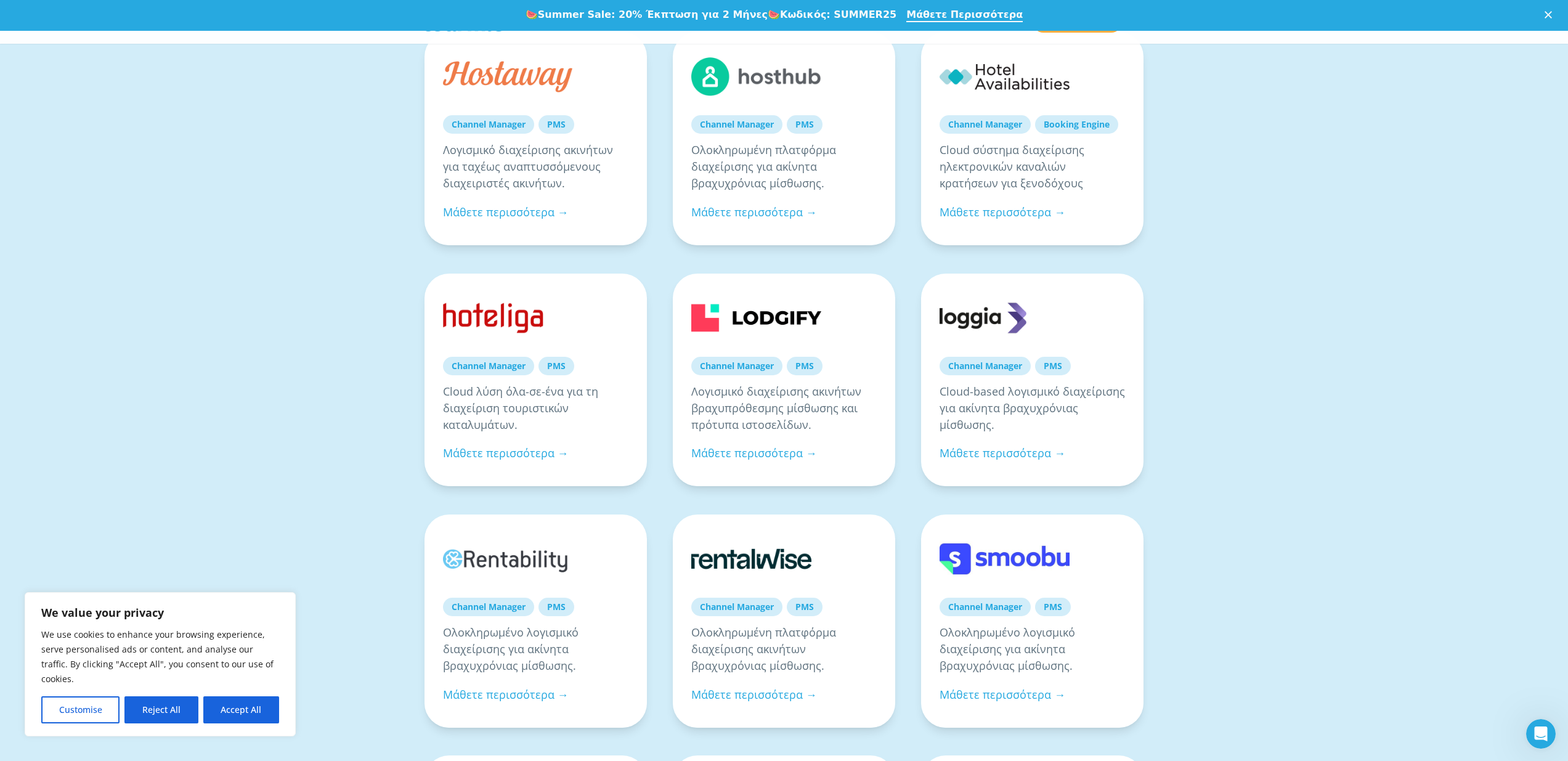
click at [1285, 365] on div "Channel Managers & PMS Αυτοματισμοί Σπιτιού Επικοινωνία Υπηρεσίες CRM Channel M…" at bounding box center [784, 609] width 1568 height 1359
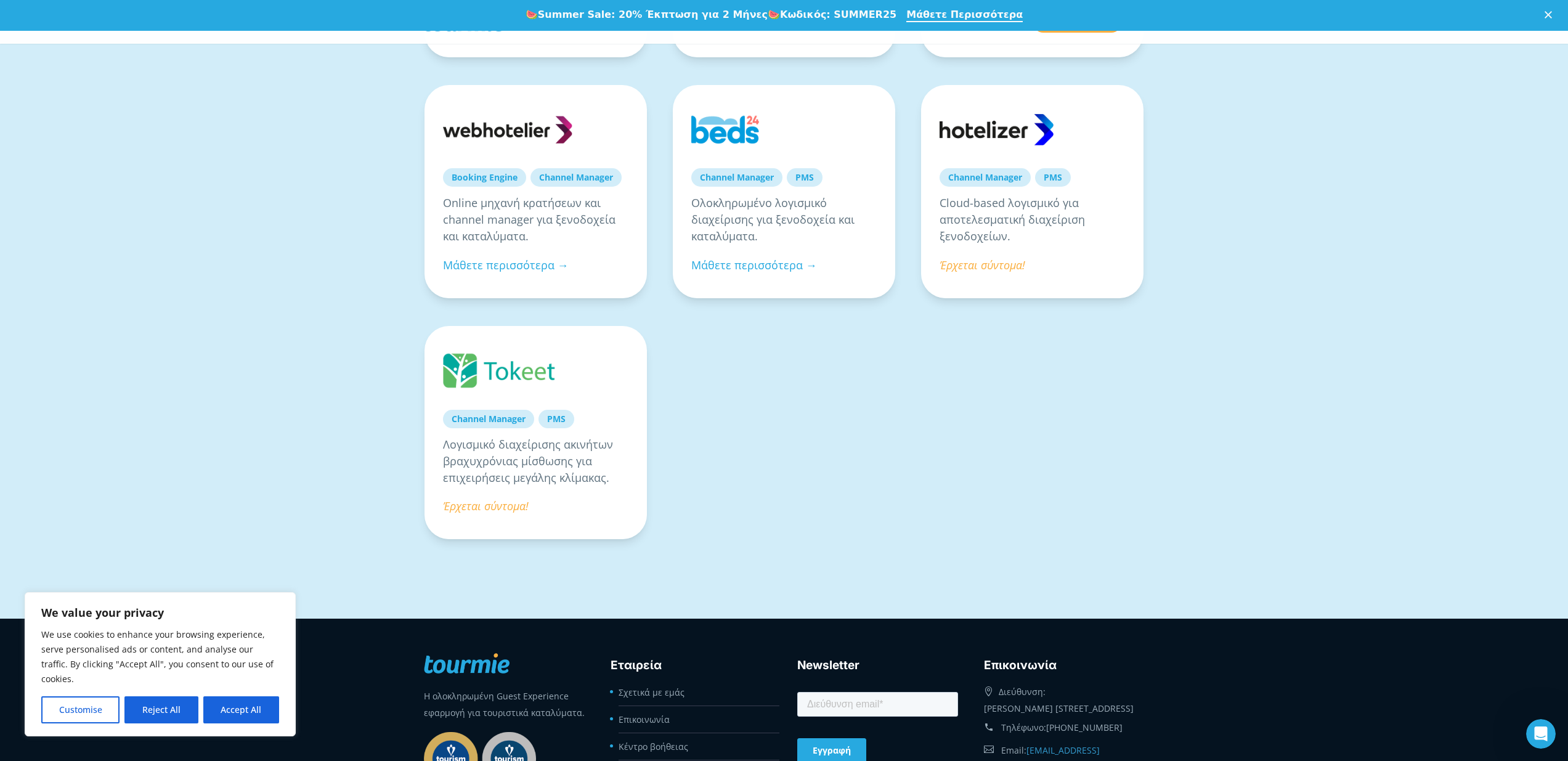
scroll to position [925, 0]
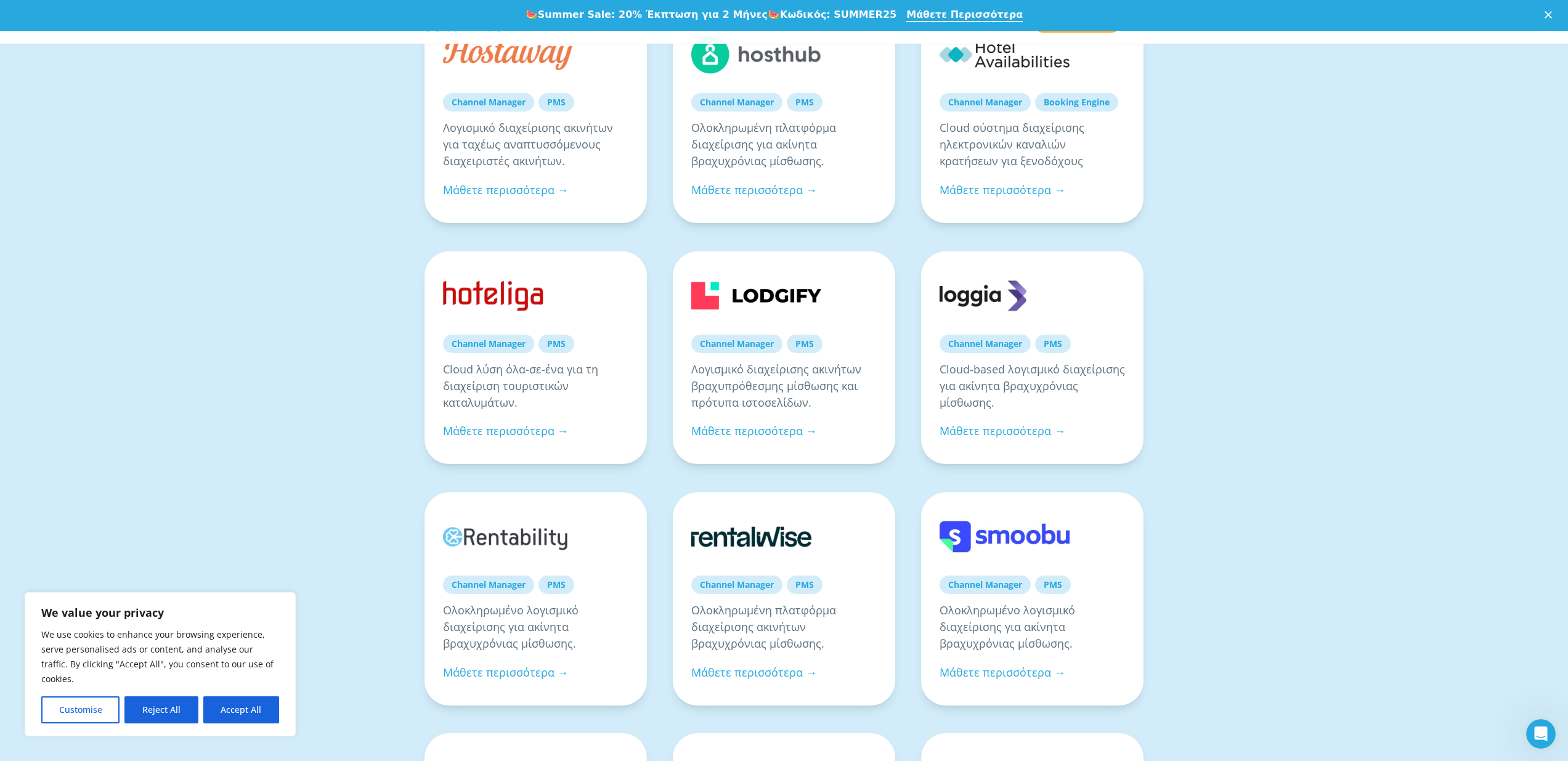
scroll to position [0, 0]
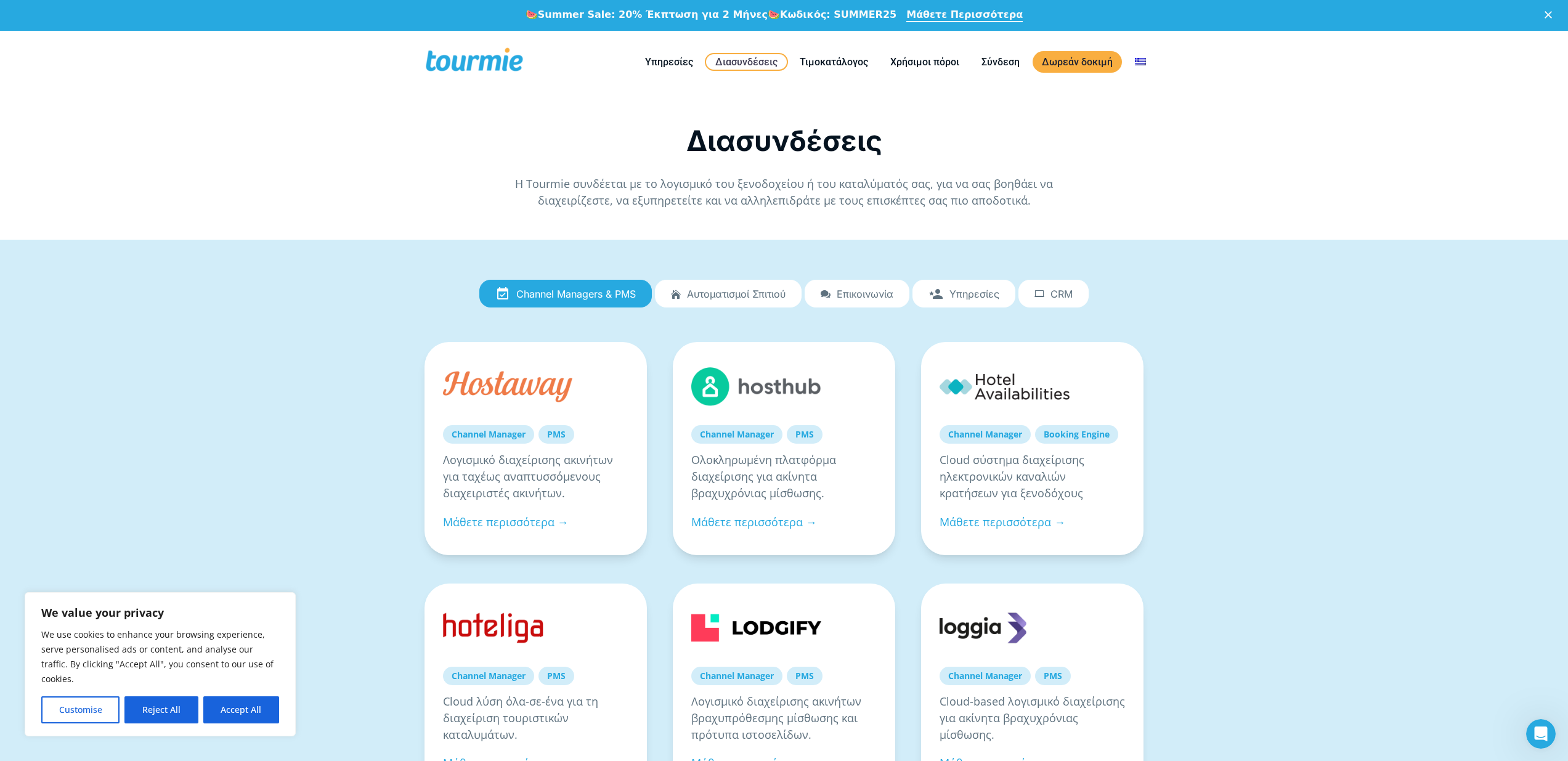
click at [762, 290] on span "Αυτοματισμοί Σπιτιού" at bounding box center [736, 293] width 98 height 11
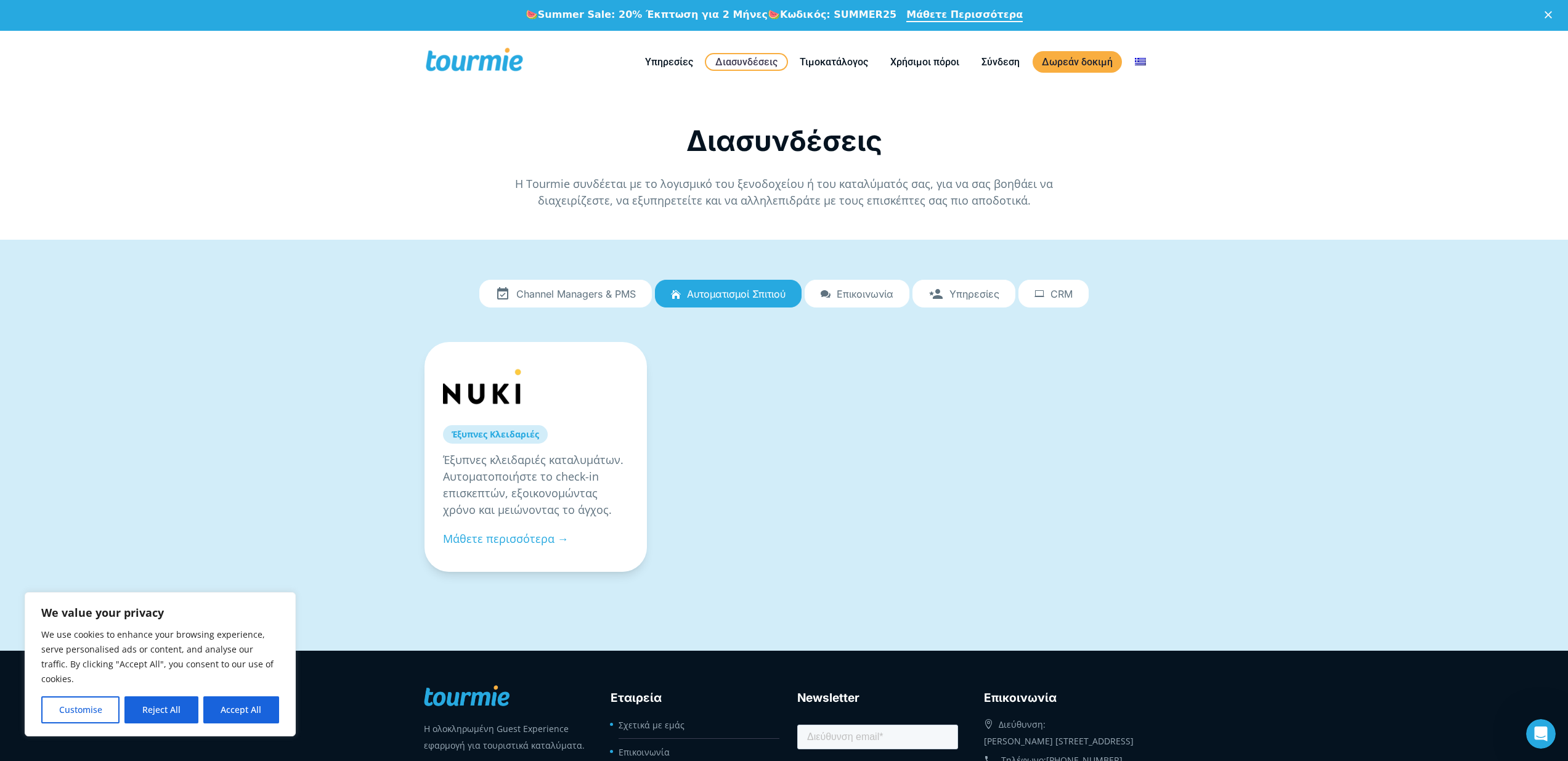
click at [879, 292] on span "Επικοινωνία" at bounding box center [865, 293] width 57 height 11
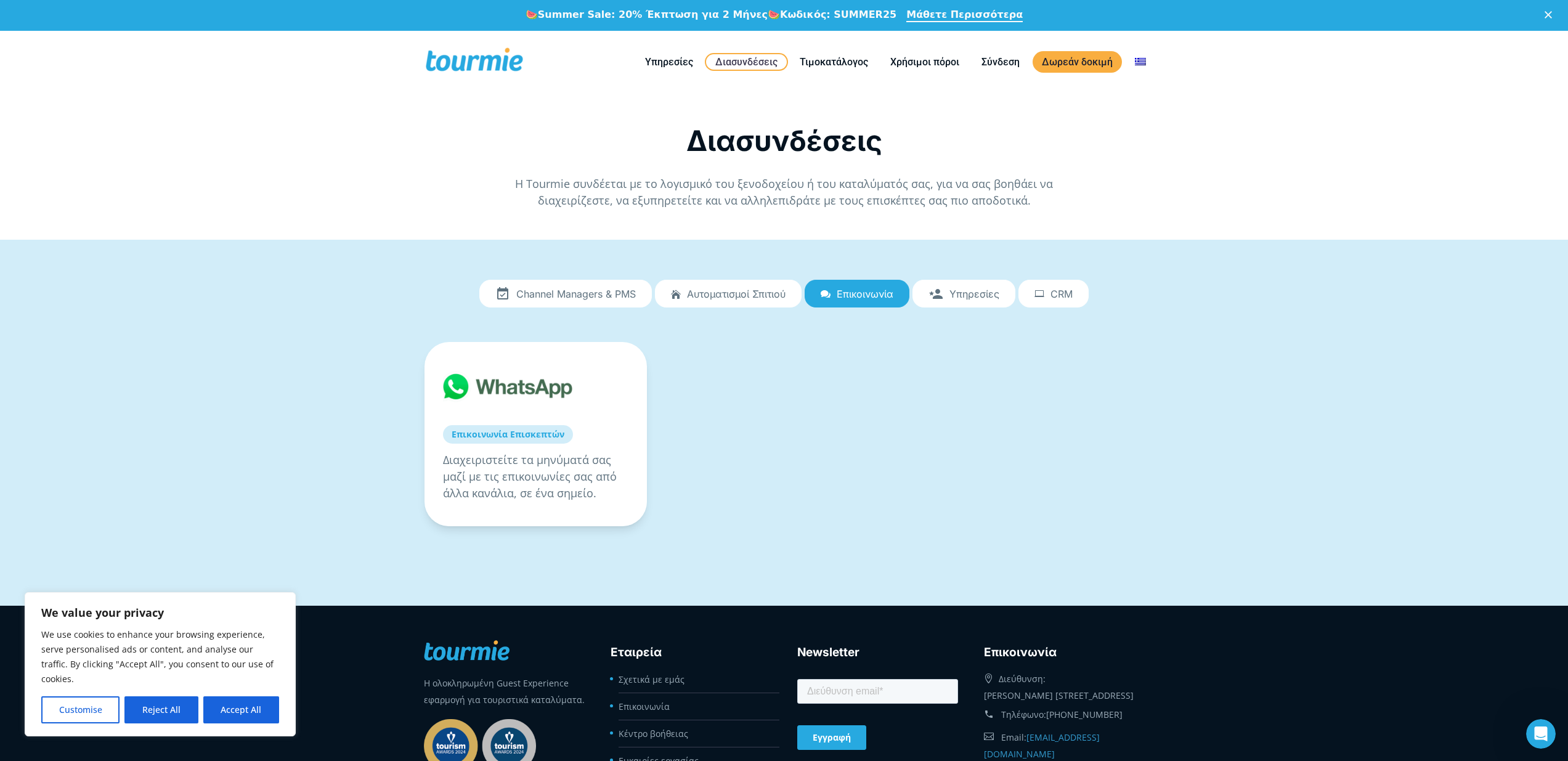
click at [973, 292] on span "Υπηρεσίες" at bounding box center [974, 293] width 50 height 11
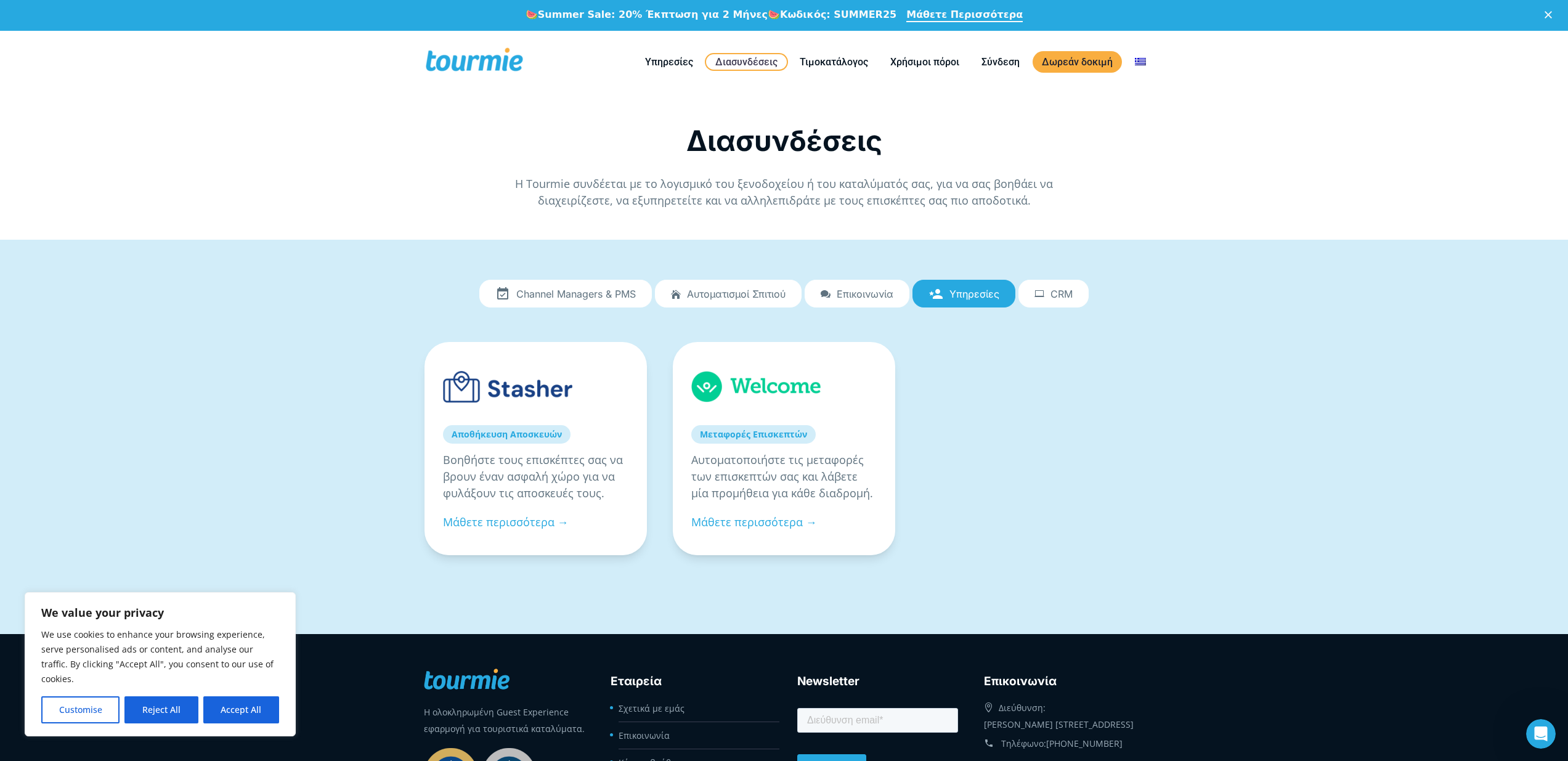
click at [1065, 295] on span "CRM" at bounding box center [1062, 293] width 22 height 11
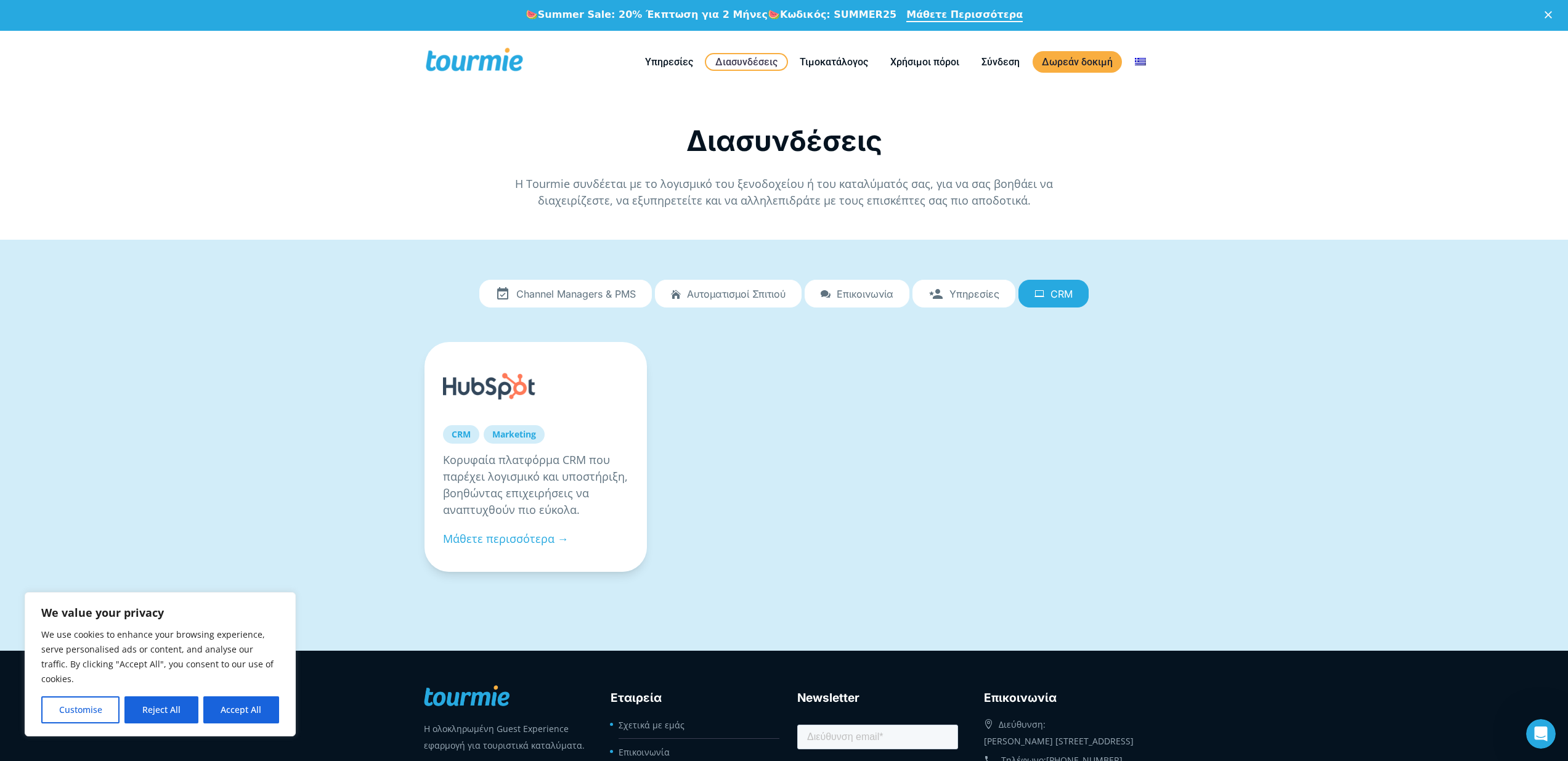
click at [1216, 295] on div "Channel Managers & PMS Αυτοματισμοί Σπιτιού Επικοινωνία Υπηρεσίες CRM Channel M…" at bounding box center [784, 446] width 1568 height 412
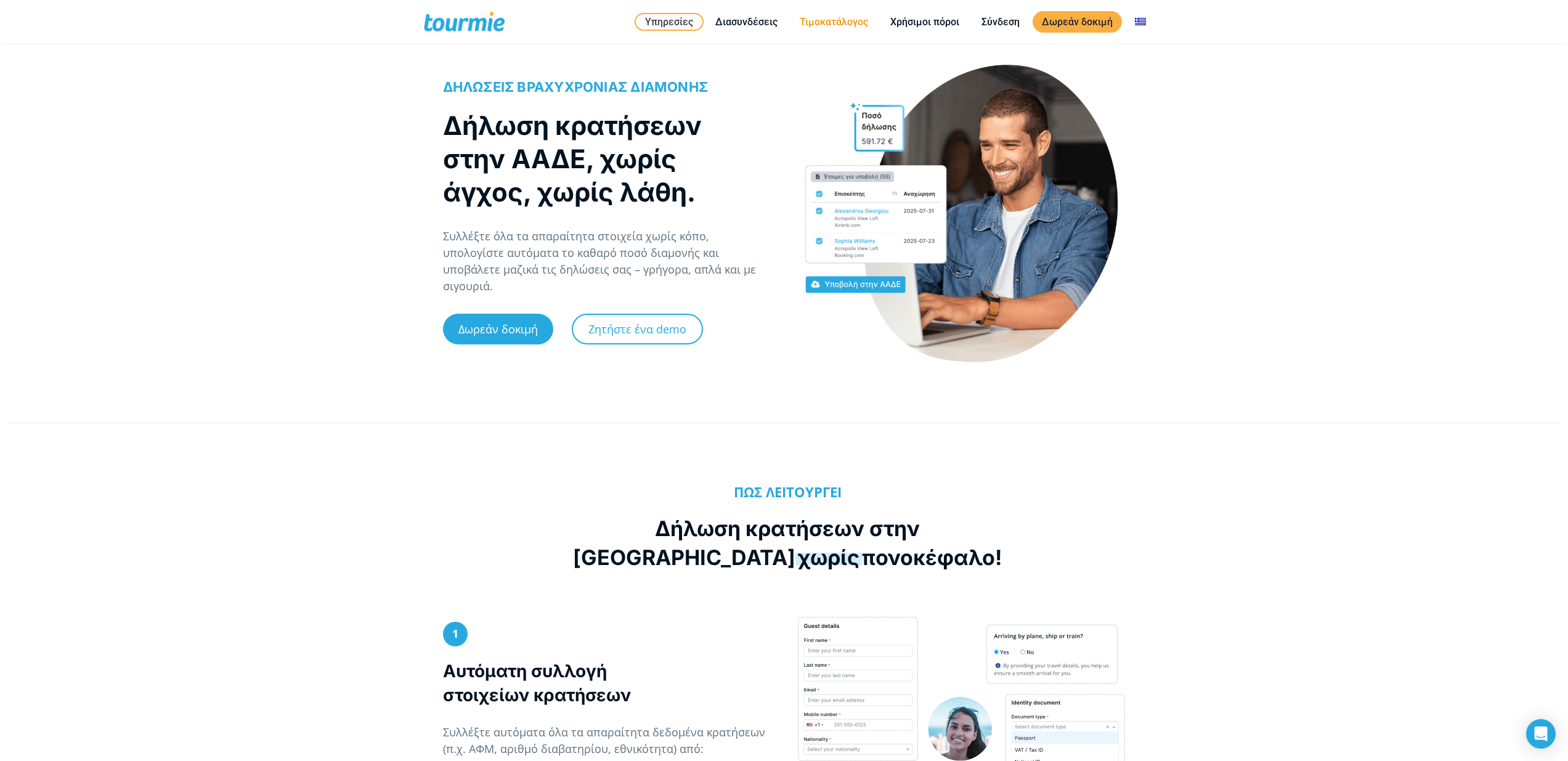
click at [829, 26] on link "Τιμοκατάλογος" at bounding box center [834, 21] width 87 height 16
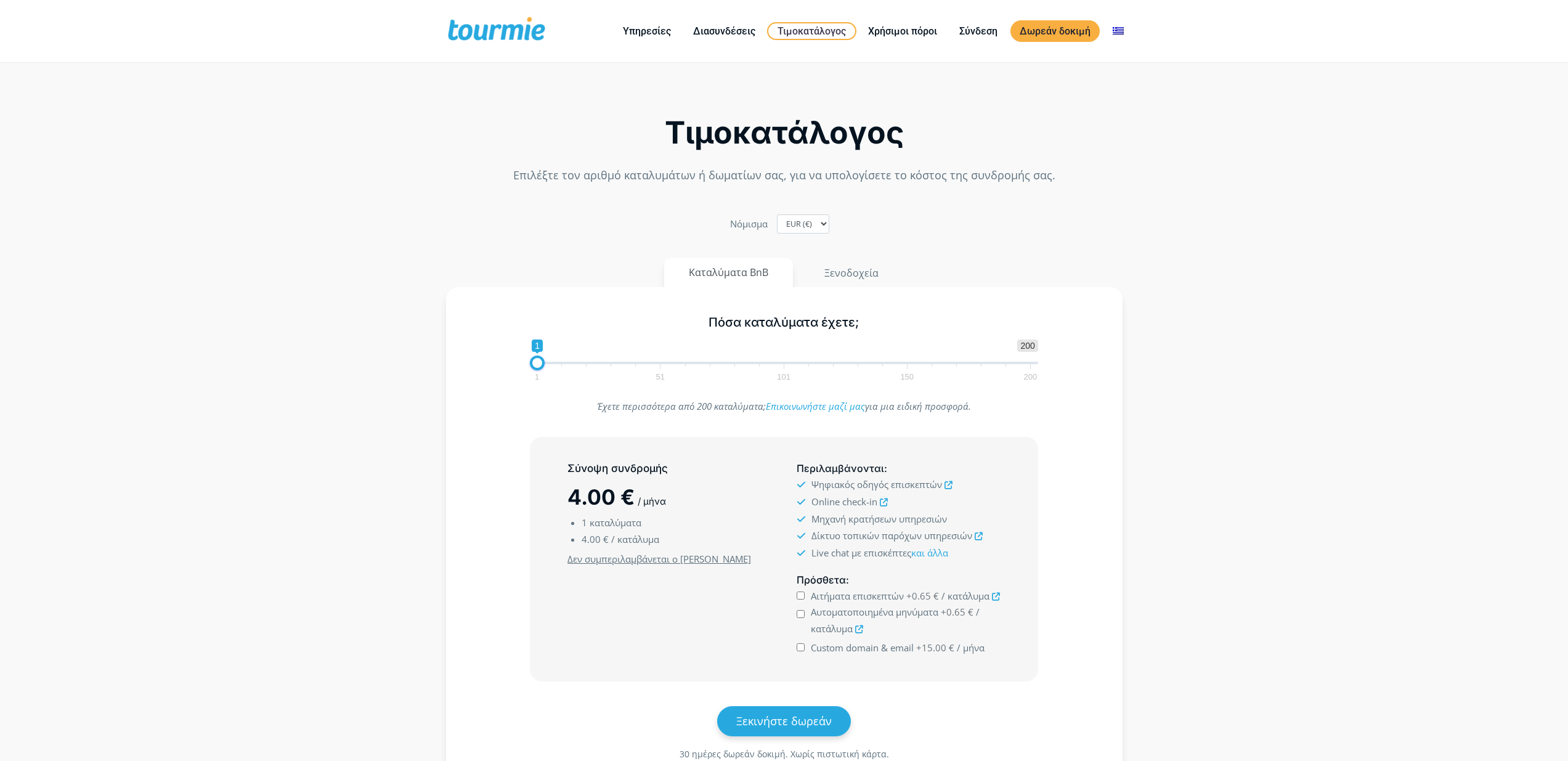
click at [475, 247] on div "Τιμοκατάλογος Επιλέξτε τον αριθμό καταλυμάτων ή δωματίων σας, για να υπολογίσετ…" at bounding box center [784, 442] width 703 height 740
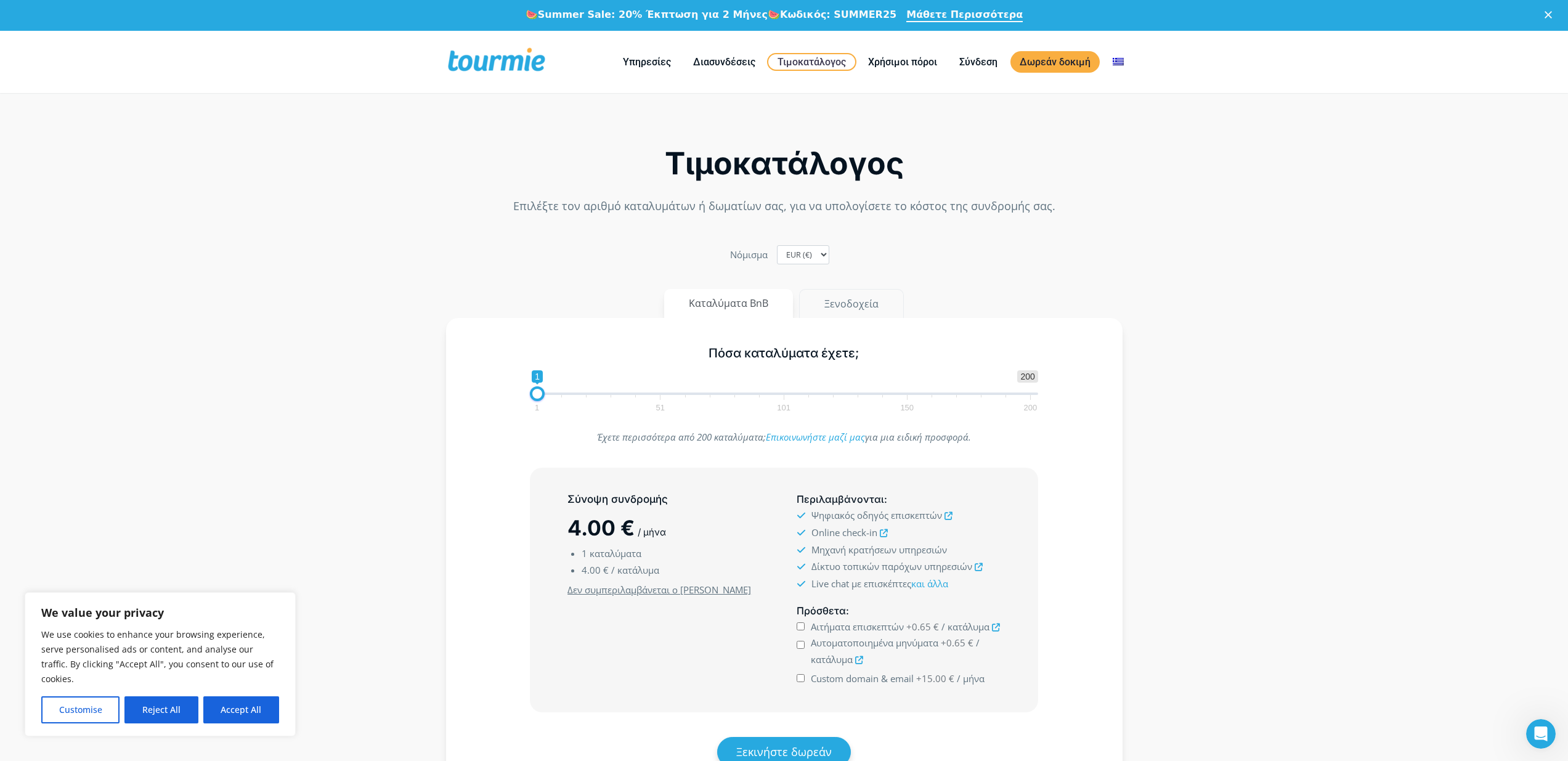
click at [860, 301] on button "Ξενοδοχεία" at bounding box center [851, 304] width 104 height 30
click at [760, 304] on button "Καταλύματα BnB" at bounding box center [729, 304] width 130 height 30
click at [549, 229] on div "Τιμοκατάλογος Επιλέξτε τον αριθμό καταλυμάτων ή δωματίων σας, για να υπολογίσετ…" at bounding box center [784, 472] width 703 height 740
click at [910, 61] on link "Χρήσιμοι πόροι" at bounding box center [902, 61] width 87 height 16
click at [366, 175] on section "Τιμοκατάλογος Επιλέξτε τον αριθμό καταλυμάτων ή δωματίων σας, για να υπολογίσετ…" at bounding box center [784, 478] width 1568 height 752
